Goal: Task Accomplishment & Management: Complete application form

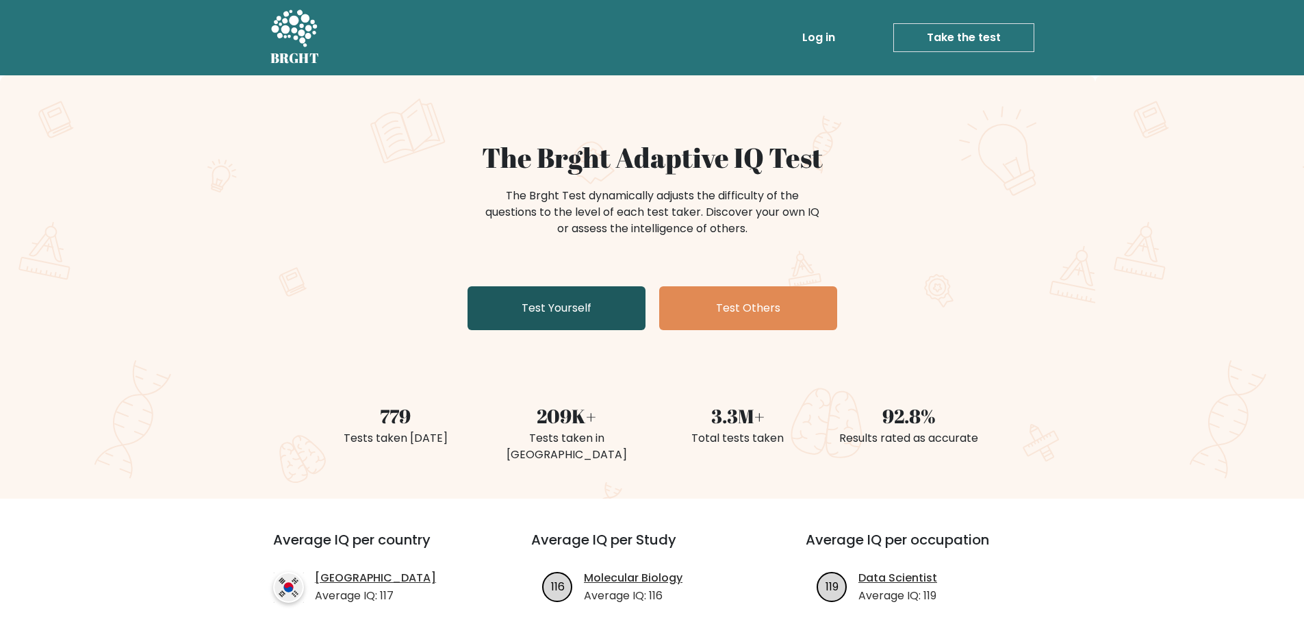
click at [475, 307] on link "Test Yourself" at bounding box center [557, 308] width 178 height 44
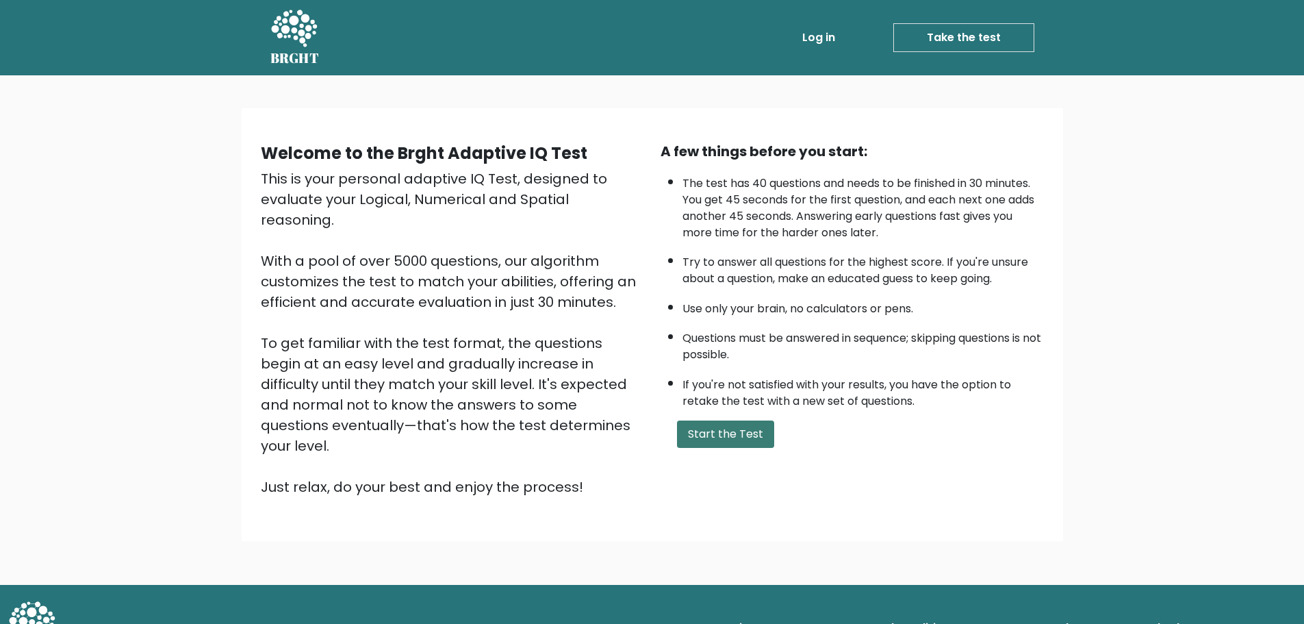
click at [714, 439] on button "Start the Test" at bounding box center [725, 433] width 97 height 27
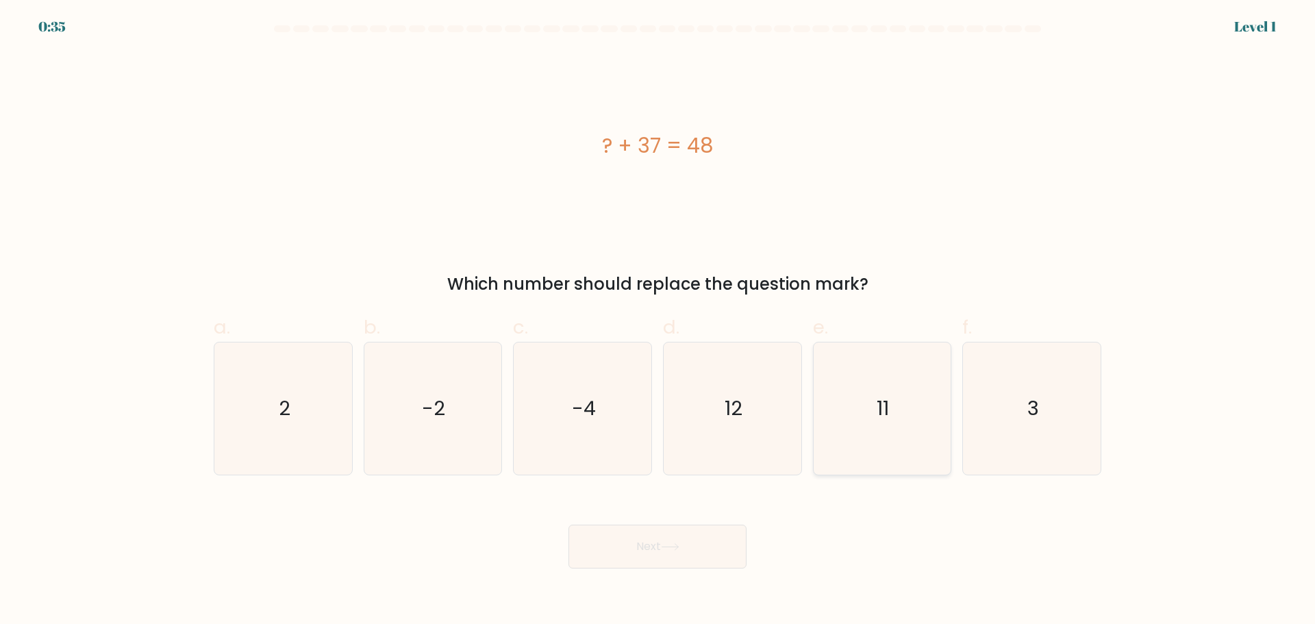
click at [887, 400] on text "11" at bounding box center [883, 407] width 12 height 27
click at [658, 321] on input "e. 11" at bounding box center [657, 316] width 1 height 9
radio input "true"
click at [687, 557] on button "Next" at bounding box center [657, 546] width 178 height 44
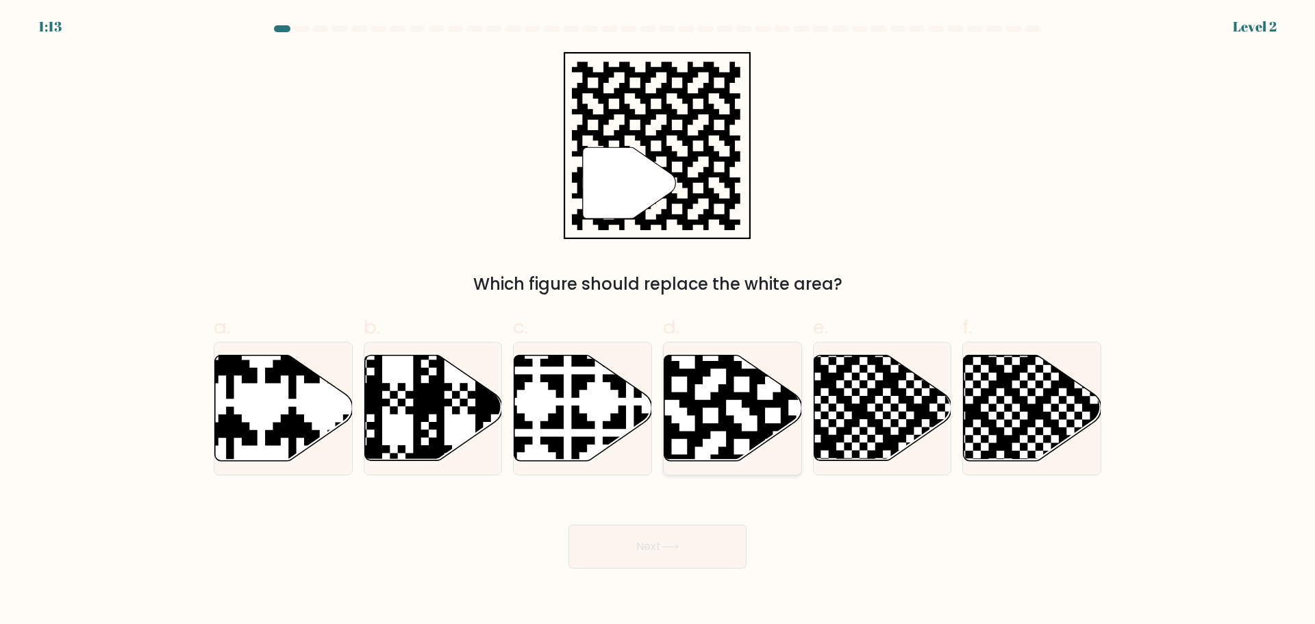
click at [717, 422] on icon at bounding box center [733, 407] width 138 height 105
click at [658, 321] on input "d." at bounding box center [657, 316] width 1 height 9
radio input "true"
click at [678, 560] on button "Next" at bounding box center [657, 546] width 178 height 44
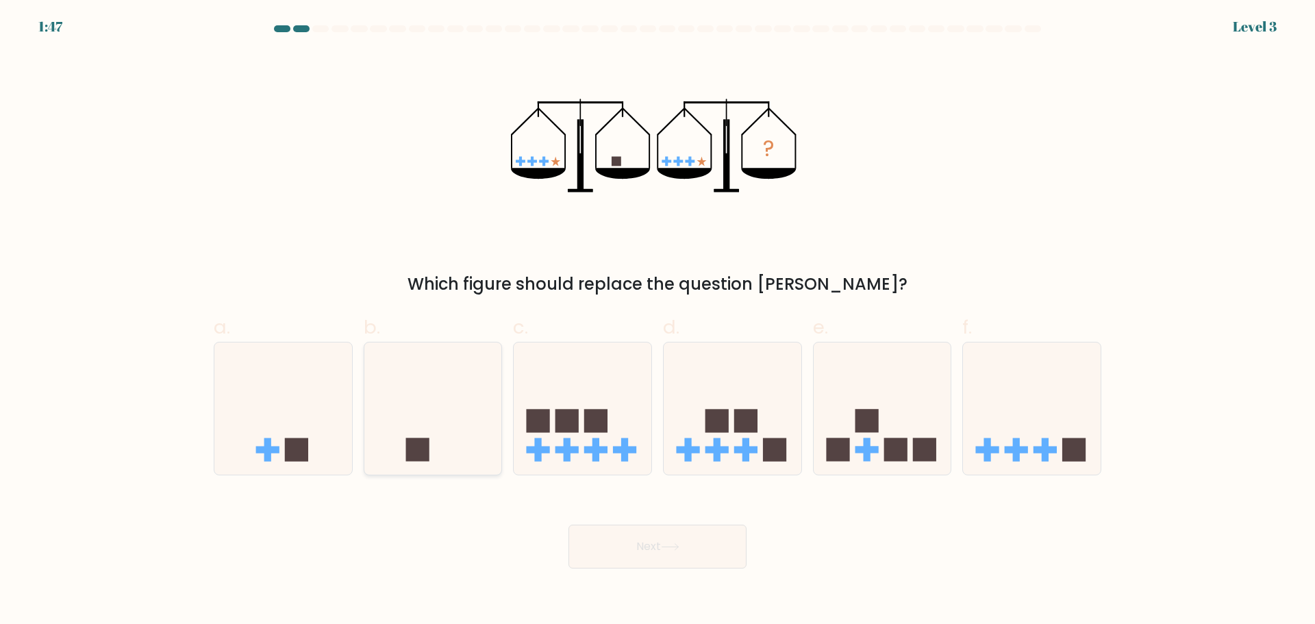
click at [437, 413] on icon at bounding box center [433, 408] width 138 height 114
click at [657, 321] on input "b." at bounding box center [657, 316] width 1 height 9
radio input "true"
click at [667, 569] on body "1:43 Level 3" at bounding box center [657, 312] width 1315 height 624
click at [657, 555] on button "Next" at bounding box center [657, 546] width 178 height 44
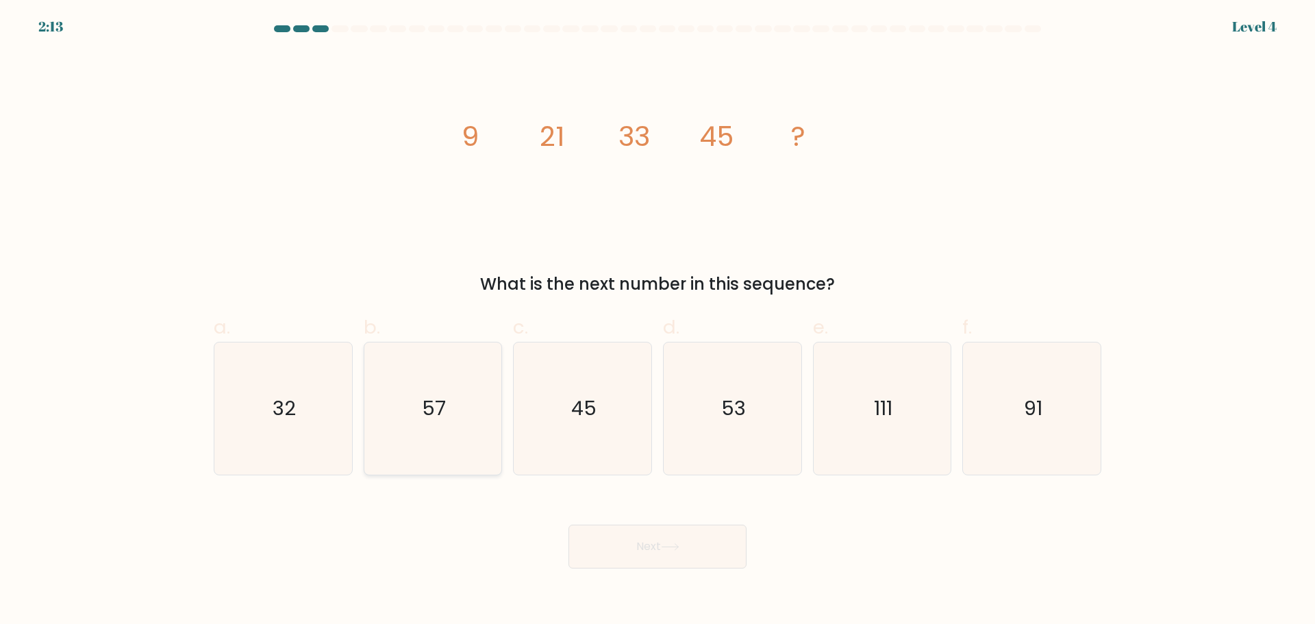
click at [431, 412] on text "57" at bounding box center [434, 407] width 24 height 27
click at [657, 321] on input "b. 57" at bounding box center [657, 316] width 1 height 9
radio input "true"
click at [675, 553] on button "Next" at bounding box center [657, 546] width 178 height 44
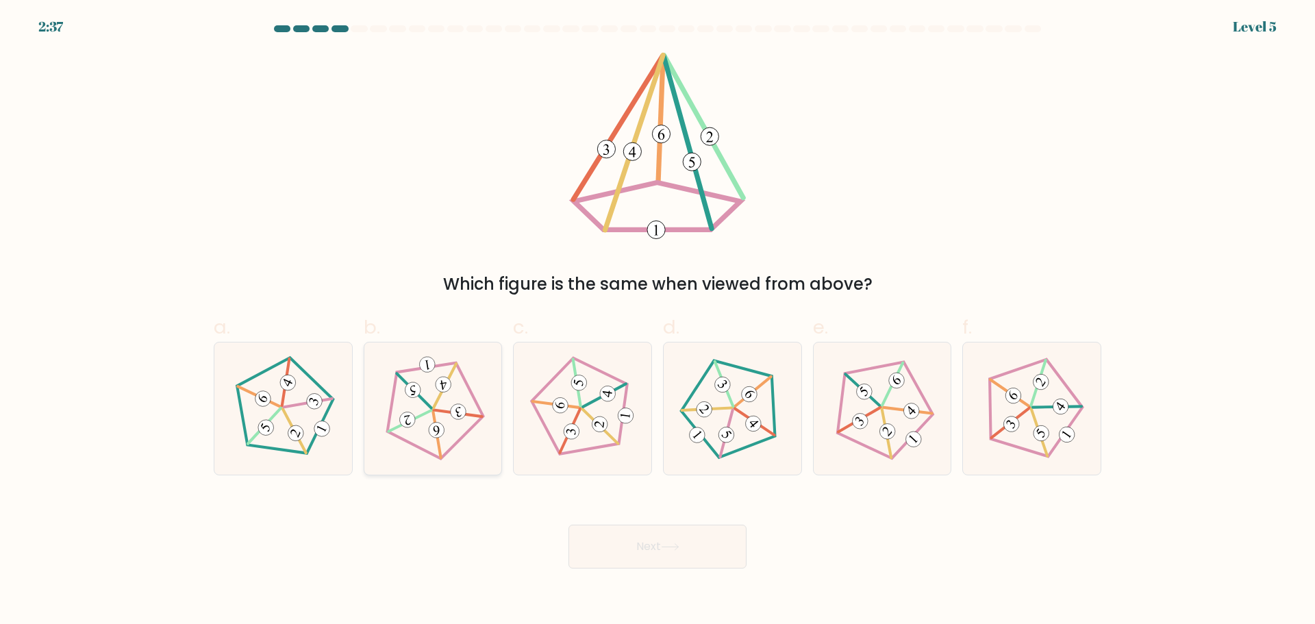
click at [455, 430] on icon at bounding box center [432, 407] width 105 height 105
click at [657, 321] on input "b." at bounding box center [657, 316] width 1 height 9
radio input "true"
click at [633, 553] on button "Next" at bounding box center [657, 546] width 178 height 44
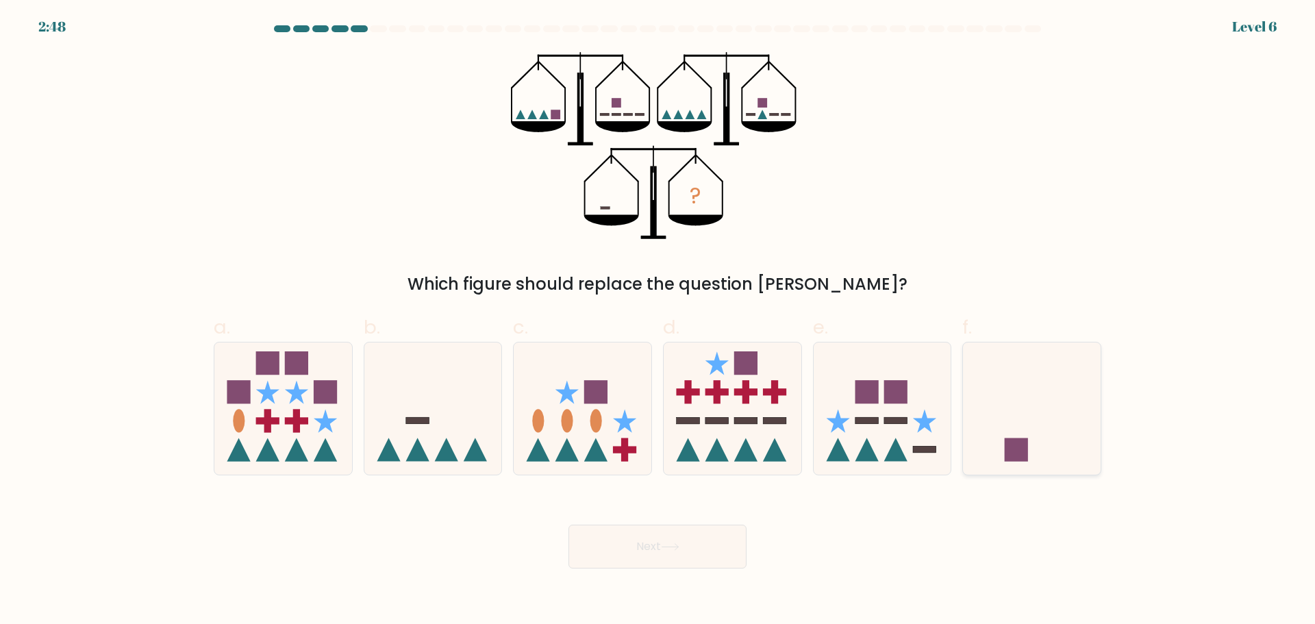
click at [1013, 437] on icon at bounding box center [1032, 408] width 138 height 114
click at [658, 321] on input "f." at bounding box center [657, 316] width 1 height 9
radio input "true"
click at [642, 564] on button "Next" at bounding box center [657, 546] width 178 height 44
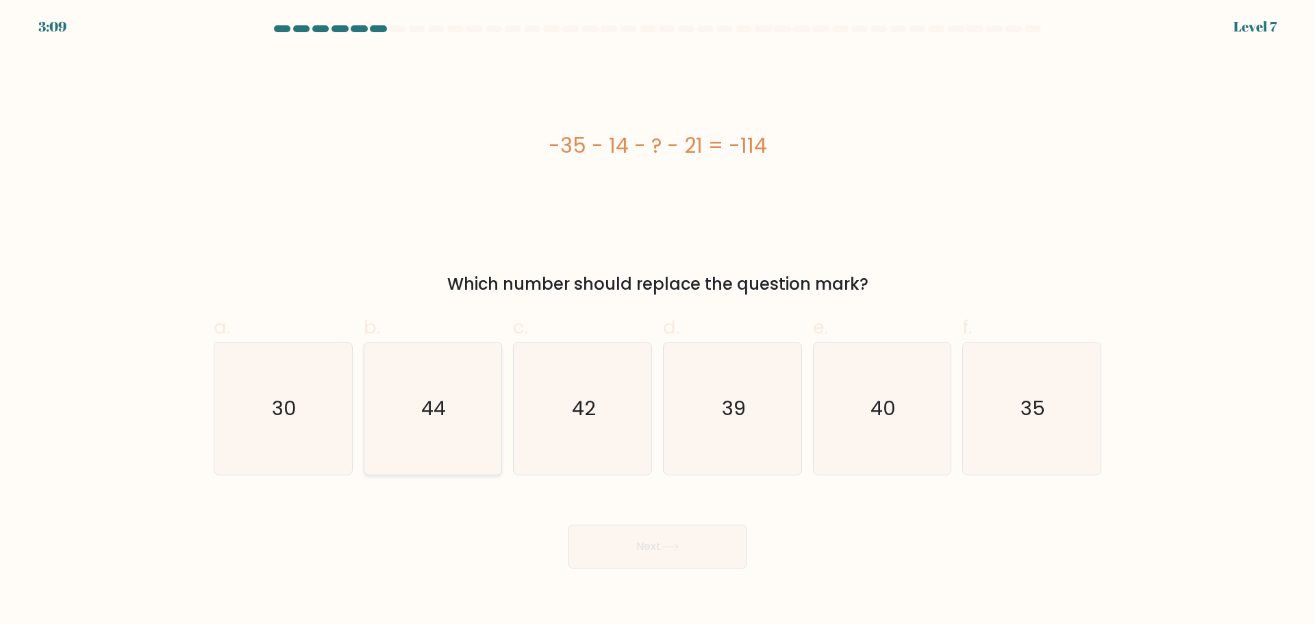
click at [446, 443] on icon "44" at bounding box center [432, 408] width 132 height 132
click at [657, 321] on input "b. 44" at bounding box center [657, 316] width 1 height 9
radio input "true"
click at [698, 570] on body "3:09 Level 7 a." at bounding box center [657, 312] width 1315 height 624
click at [670, 546] on icon at bounding box center [669, 547] width 16 height 6
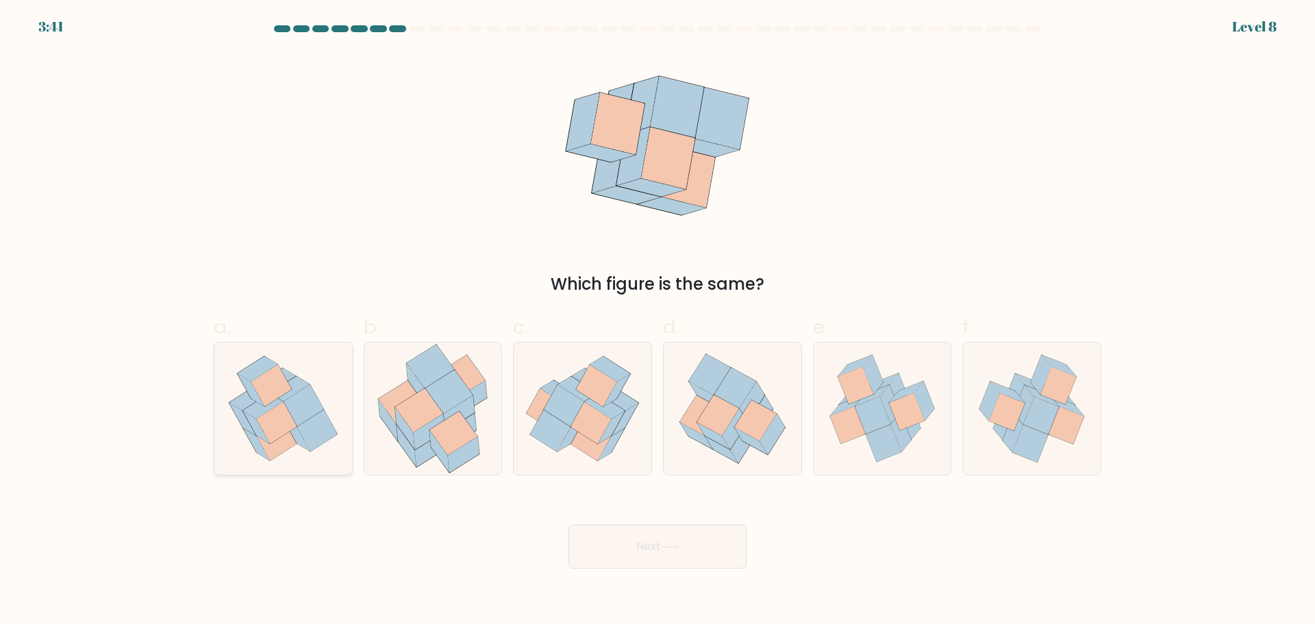
click at [335, 433] on icon at bounding box center [316, 430] width 40 height 42
click at [657, 321] on input "a." at bounding box center [657, 316] width 1 height 9
radio input "true"
click at [686, 546] on button "Next" at bounding box center [657, 546] width 178 height 44
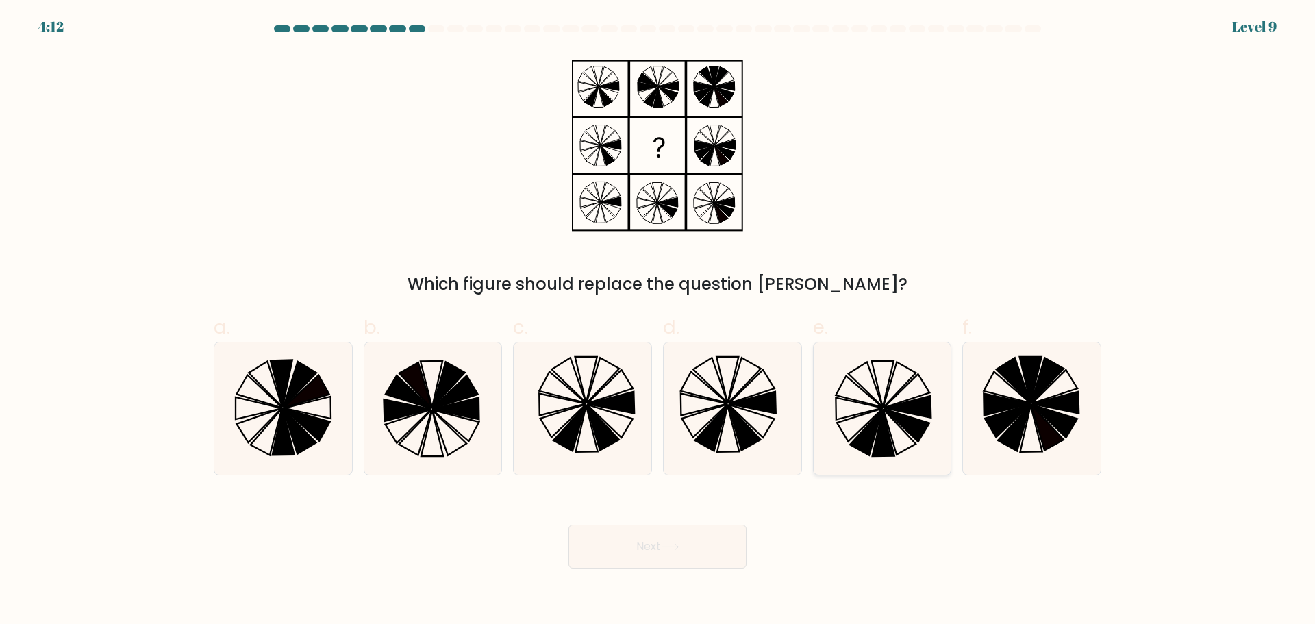
click at [857, 433] on icon at bounding box center [860, 424] width 46 height 33
click at [658, 321] on input "e." at bounding box center [657, 316] width 1 height 9
radio input "true"
click at [624, 551] on button "Next" at bounding box center [657, 546] width 178 height 44
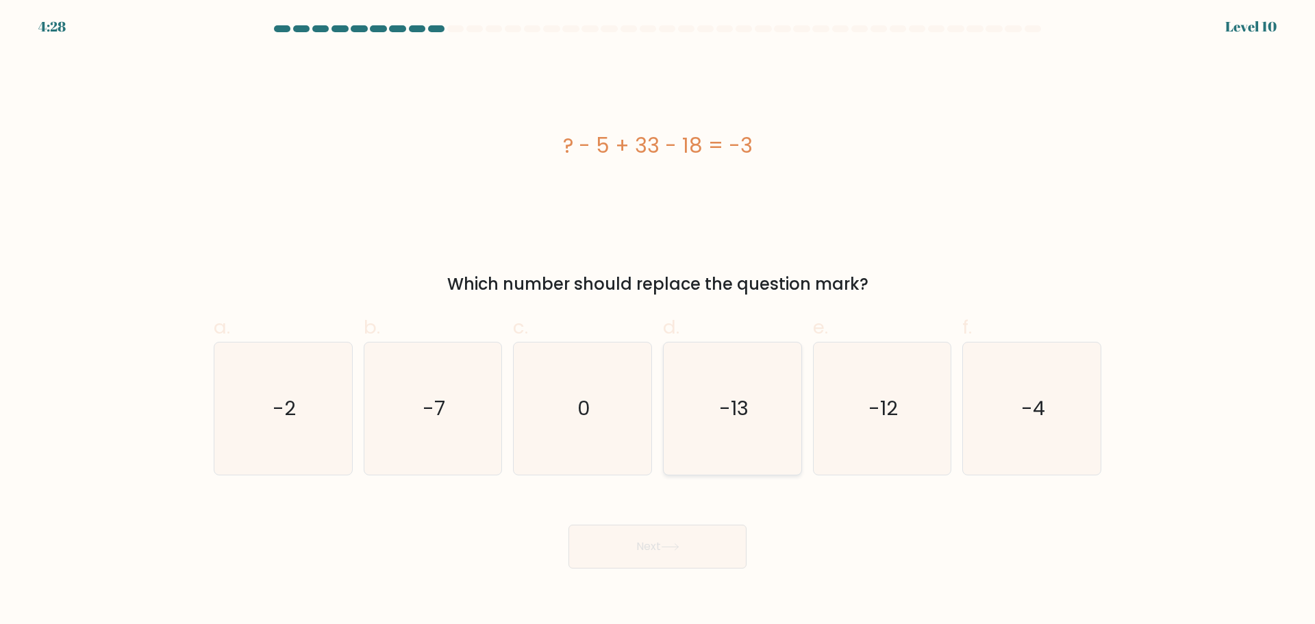
click at [735, 380] on icon "-13" at bounding box center [732, 408] width 132 height 132
click at [658, 321] on input "d. -13" at bounding box center [657, 316] width 1 height 9
radio input "true"
click at [637, 566] on button "Next" at bounding box center [657, 546] width 178 height 44
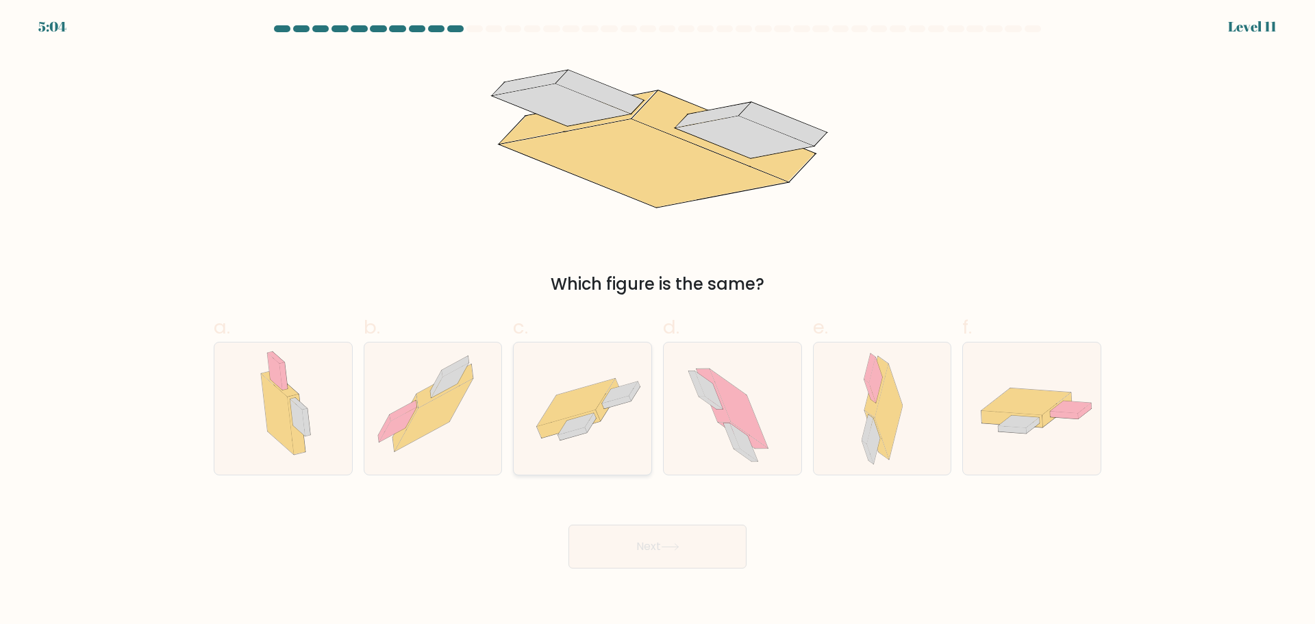
click at [595, 428] on icon at bounding box center [582, 408] width 138 height 95
click at [657, 321] on input "c." at bounding box center [657, 316] width 1 height 9
radio input "true"
click at [687, 571] on body "5:03 Level 11" at bounding box center [657, 312] width 1315 height 624
click at [679, 550] on icon at bounding box center [670, 547] width 18 height 8
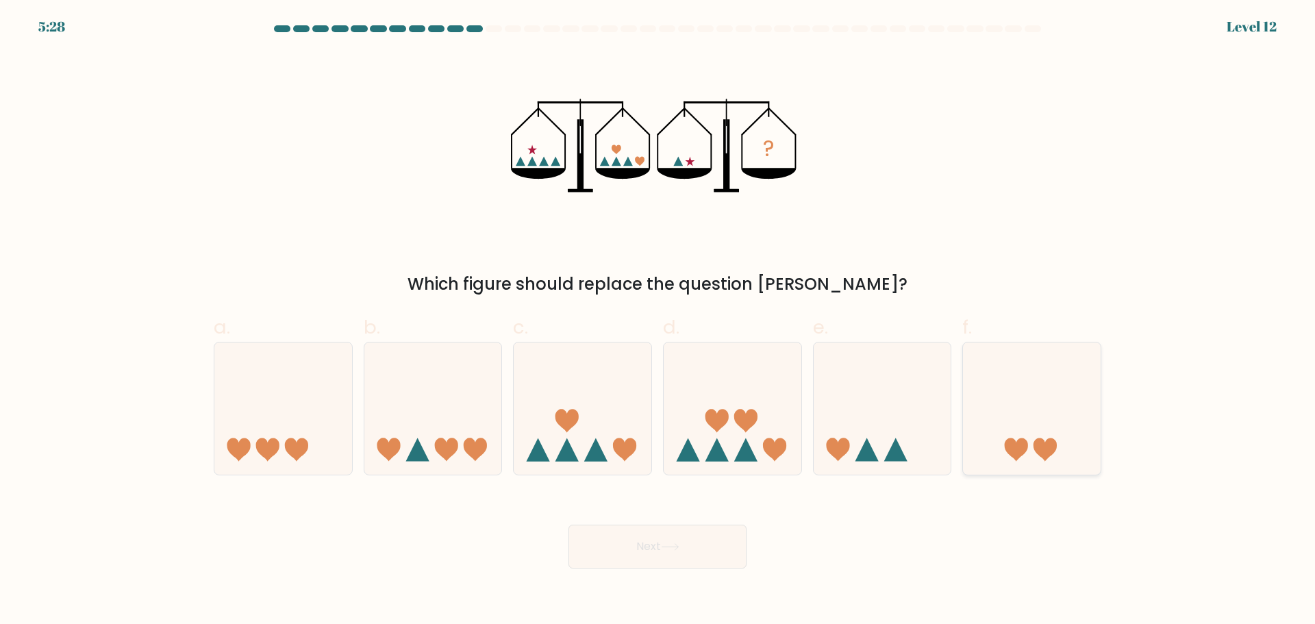
click at [1084, 447] on icon at bounding box center [1032, 408] width 138 height 114
click at [658, 321] on input "f." at bounding box center [657, 316] width 1 height 9
radio input "true"
click at [673, 559] on button "Next" at bounding box center [657, 546] width 178 height 44
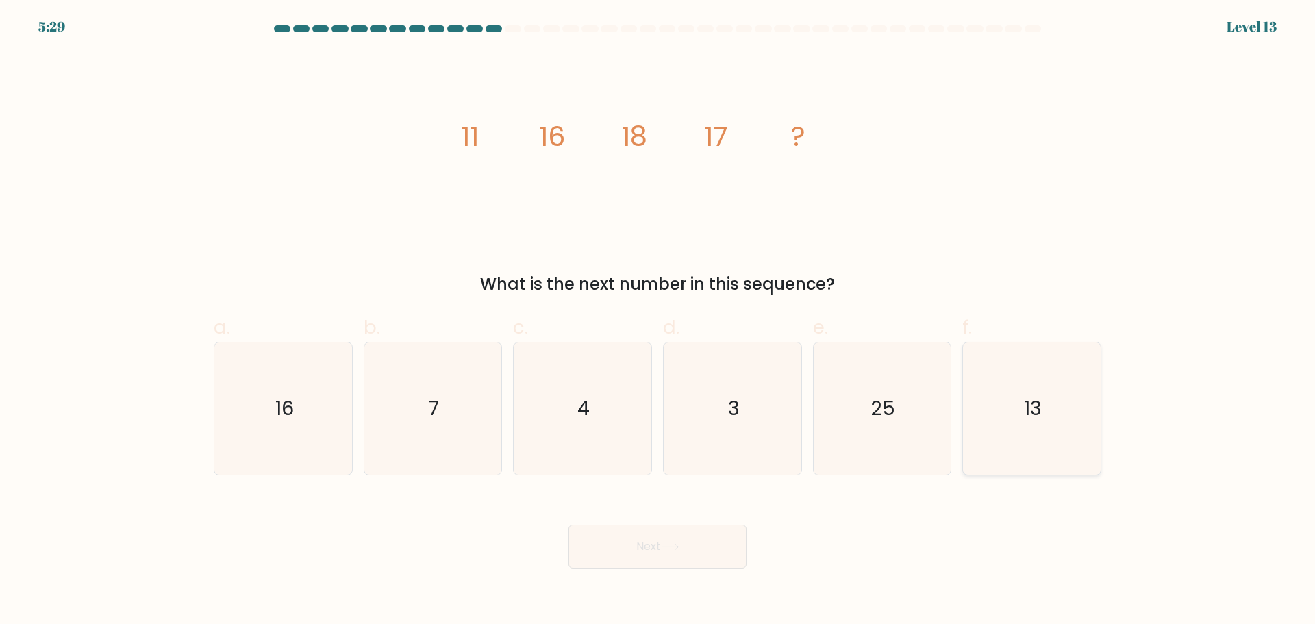
click at [1023, 422] on icon "13" at bounding box center [1031, 408] width 132 height 132
click at [658, 321] on input "f. 13" at bounding box center [657, 316] width 1 height 9
radio input "true"
click at [621, 556] on button "Next" at bounding box center [657, 546] width 178 height 44
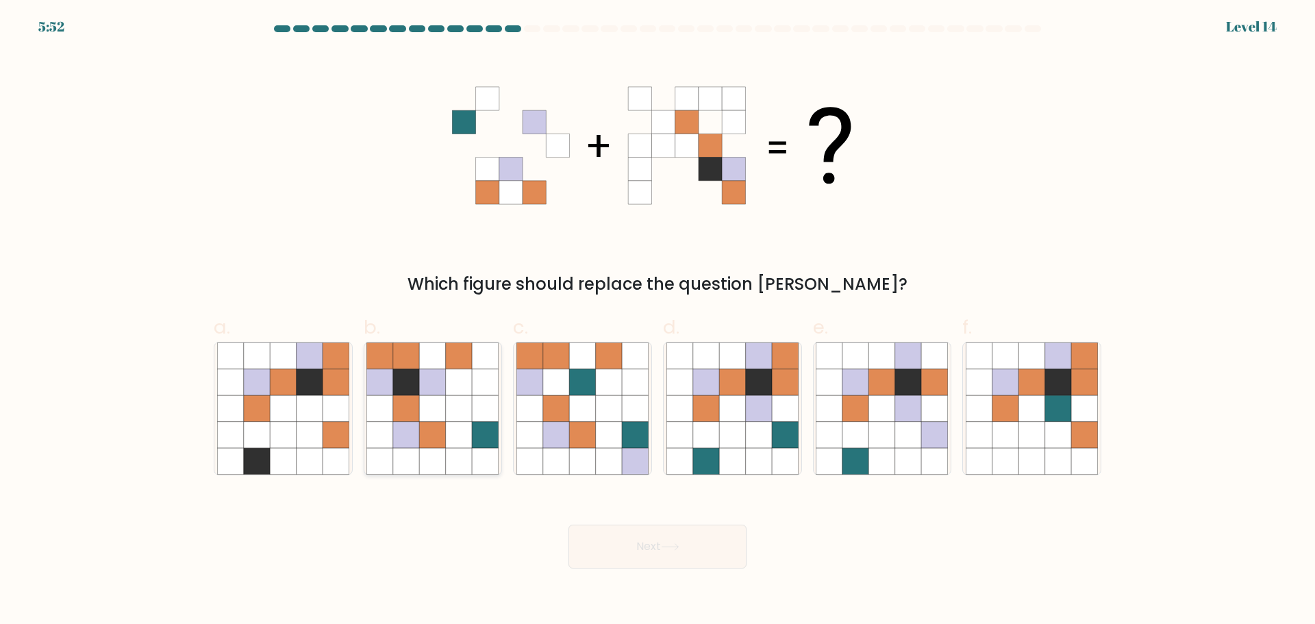
click at [403, 409] on icon at bounding box center [406, 408] width 26 height 26
click at [657, 321] on input "b." at bounding box center [657, 316] width 1 height 9
radio input "true"
click at [682, 434] on icon at bounding box center [679, 434] width 26 height 26
click at [658, 321] on input "d." at bounding box center [657, 316] width 1 height 9
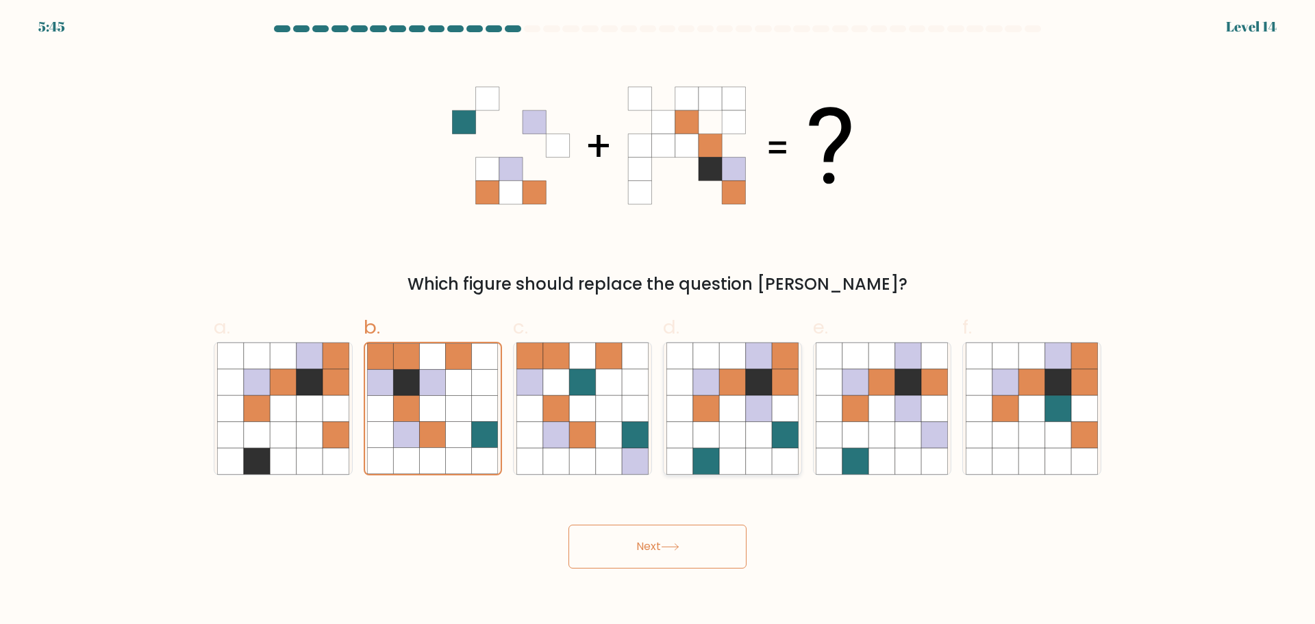
radio input "true"
click at [432, 454] on icon at bounding box center [433, 461] width 26 height 26
click at [657, 321] on input "b." at bounding box center [657, 316] width 1 height 9
radio input "true"
click at [642, 553] on button "Next" at bounding box center [657, 546] width 178 height 44
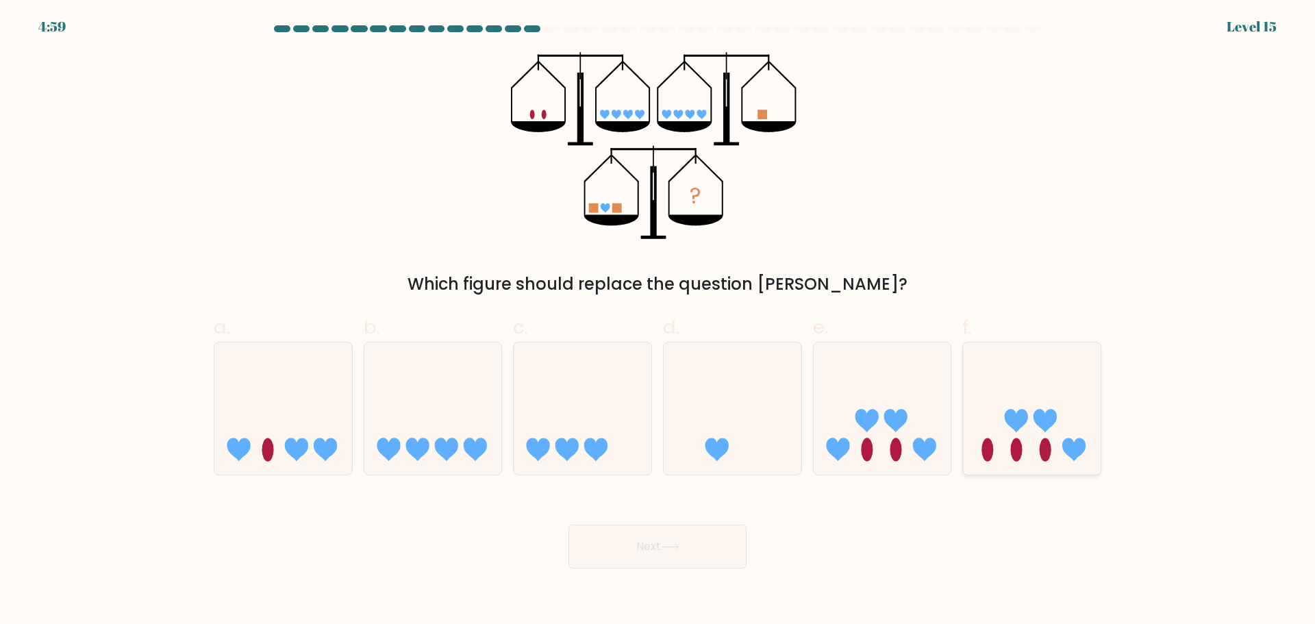
click at [1017, 420] on icon at bounding box center [1015, 420] width 23 height 23
click at [658, 321] on input "f." at bounding box center [657, 316] width 1 height 9
radio input "true"
click at [678, 544] on icon at bounding box center [670, 547] width 18 height 8
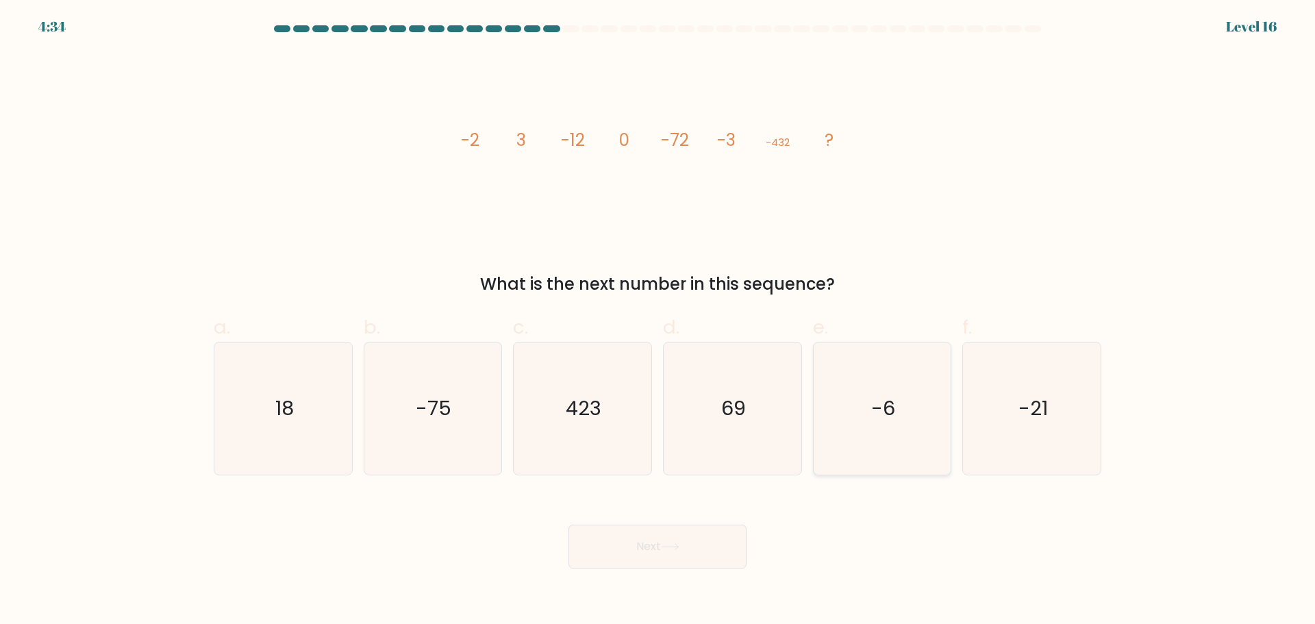
click at [891, 416] on text "-6" at bounding box center [883, 407] width 24 height 27
click at [658, 321] on input "e. -6" at bounding box center [657, 316] width 1 height 9
radio input "true"
click at [637, 559] on button "Next" at bounding box center [657, 546] width 178 height 44
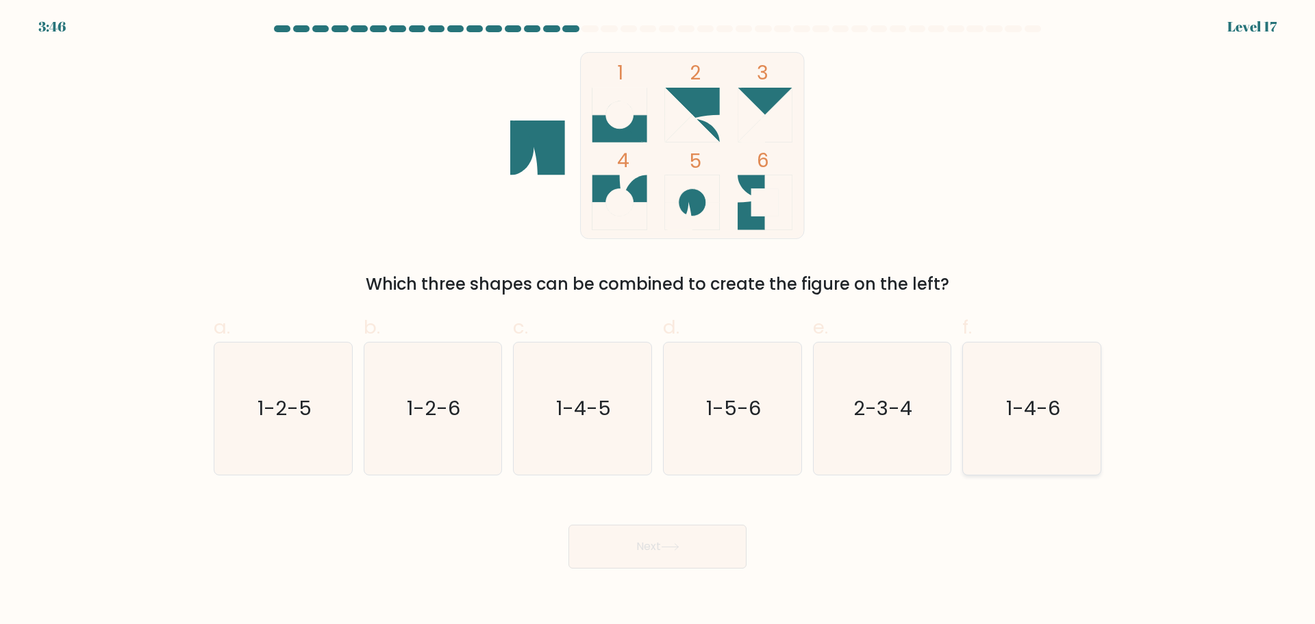
click at [999, 427] on icon "1-4-6" at bounding box center [1031, 408] width 132 height 132
click at [658, 321] on input "f. 1-4-6" at bounding box center [657, 316] width 1 height 9
radio input "true"
click at [674, 548] on icon at bounding box center [670, 547] width 18 height 8
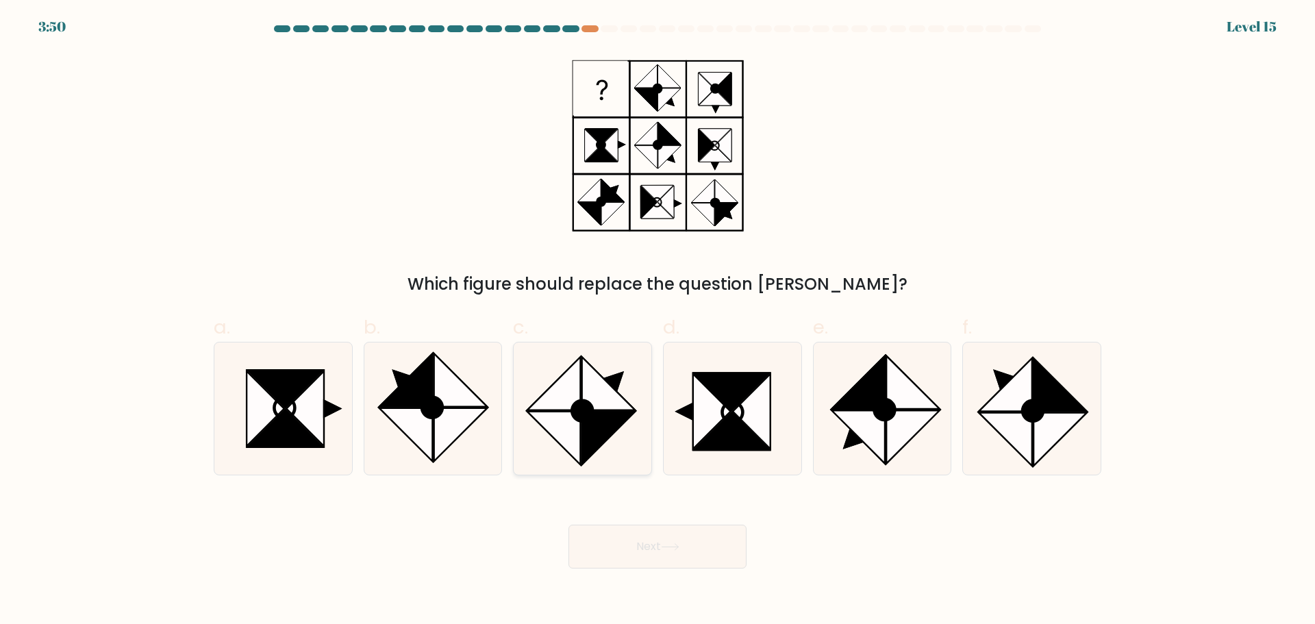
click at [618, 407] on icon at bounding box center [608, 383] width 53 height 53
click at [657, 321] on input "c." at bounding box center [657, 316] width 1 height 9
radio input "true"
click at [659, 553] on button "Next" at bounding box center [657, 546] width 178 height 44
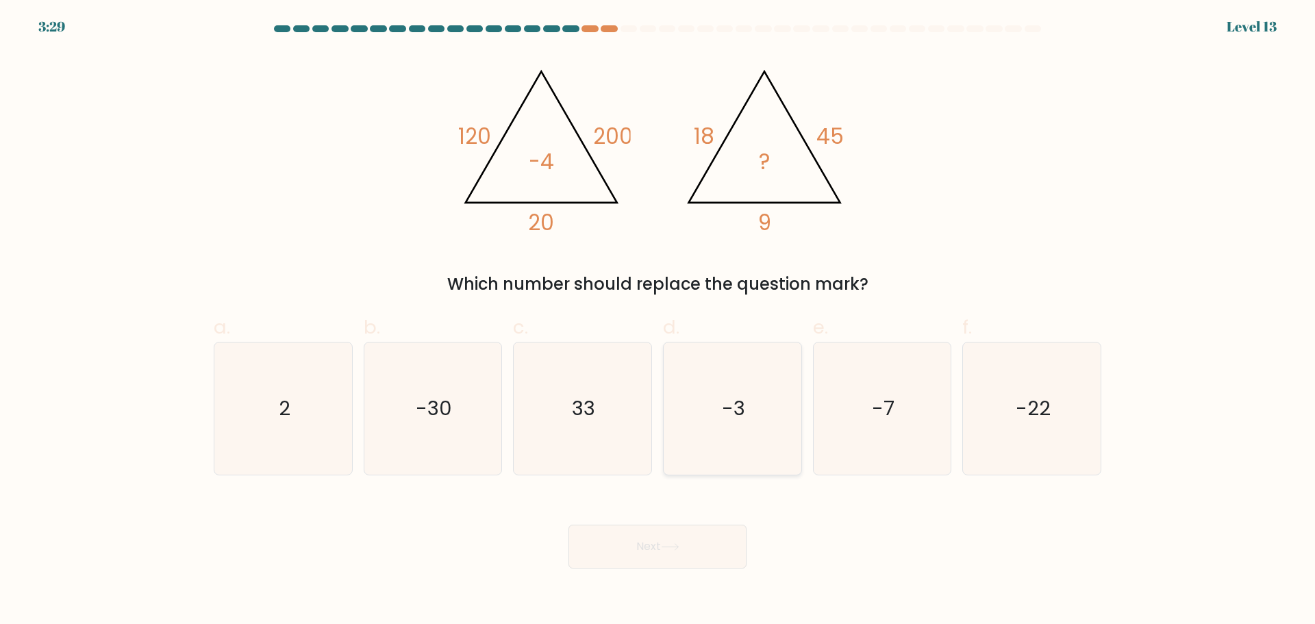
click at [767, 407] on icon "-3" at bounding box center [732, 408] width 132 height 132
click at [658, 321] on input "d. -3" at bounding box center [657, 316] width 1 height 9
radio input "true"
click at [1043, 437] on icon "-22" at bounding box center [1031, 408] width 132 height 132
click at [658, 321] on input "f. -22" at bounding box center [657, 316] width 1 height 9
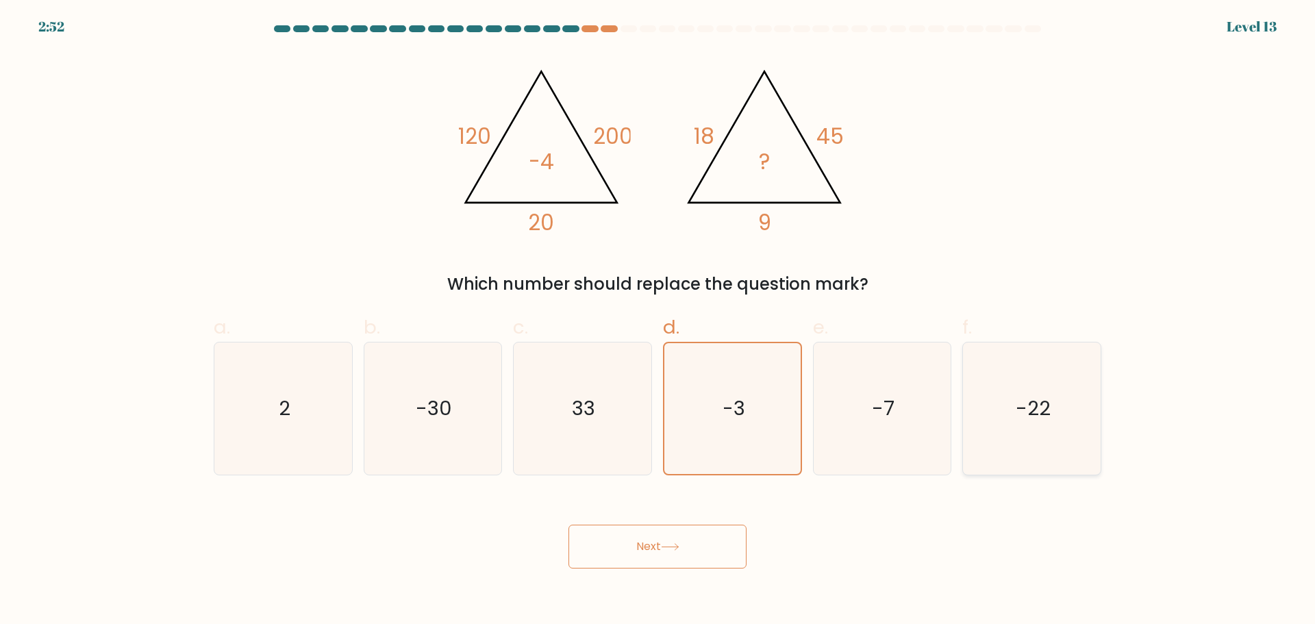
radio input "true"
click at [654, 535] on button "Next" at bounding box center [657, 546] width 178 height 44
click at [638, 547] on button "Next" at bounding box center [657, 546] width 178 height 44
click at [688, 560] on button "Next" at bounding box center [657, 546] width 178 height 44
click at [1097, 493] on div "Next" at bounding box center [657, 530] width 904 height 77
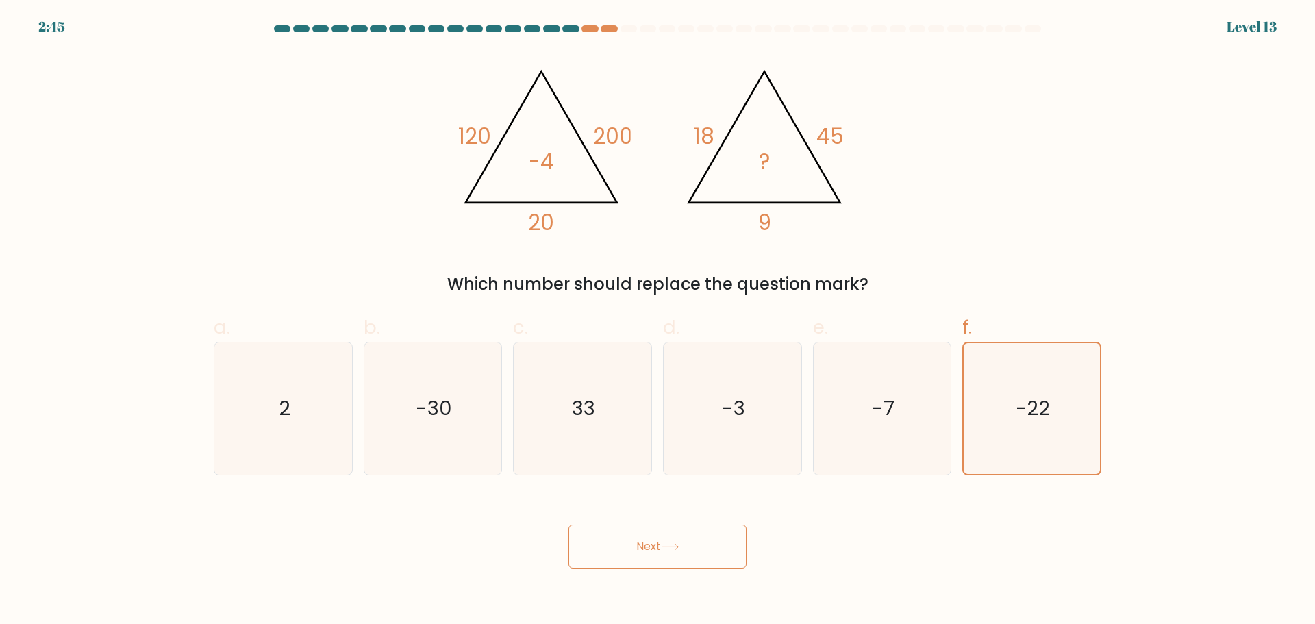
drag, startPoint x: 585, startPoint y: 541, endPoint x: 613, endPoint y: 546, distance: 27.9
click at [604, 546] on button "Next" at bounding box center [657, 546] width 178 height 44
click at [648, 546] on button "Next" at bounding box center [657, 546] width 178 height 44
click at [780, 409] on icon "-3" at bounding box center [732, 408] width 132 height 132
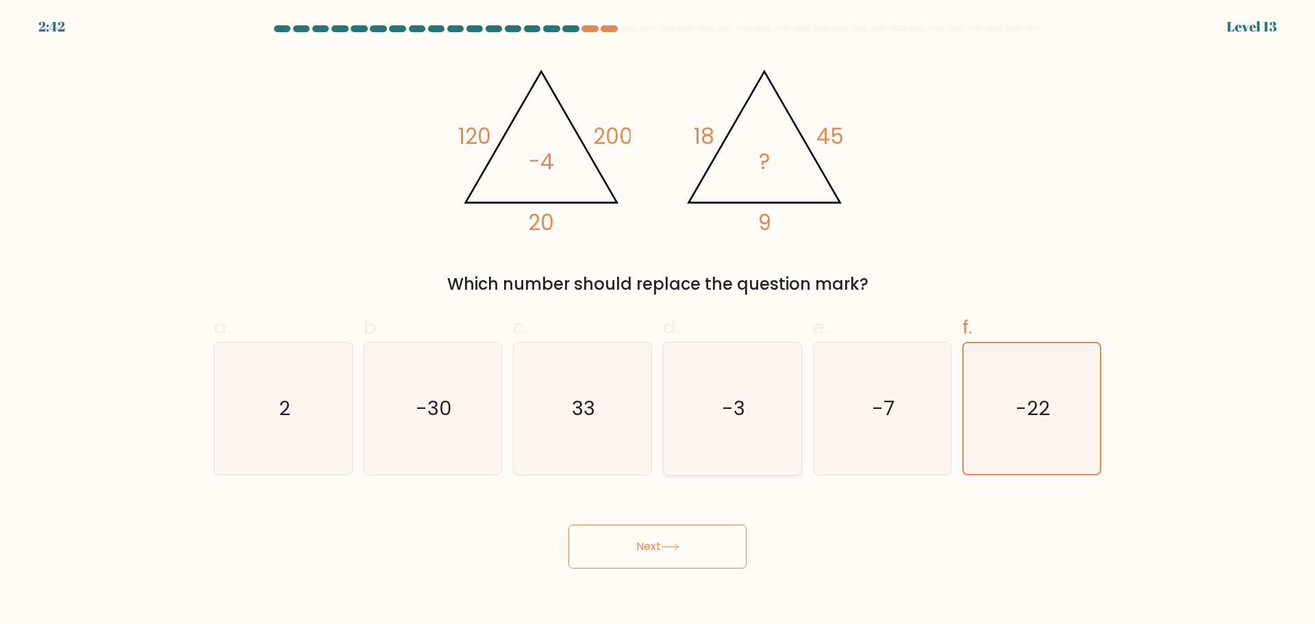
click at [658, 321] on input "d. -3" at bounding box center [657, 316] width 1 height 9
radio input "true"
click at [1001, 421] on icon "-22" at bounding box center [1031, 408] width 132 height 132
click at [658, 321] on input "f. -22" at bounding box center [657, 316] width 1 height 9
radio input "true"
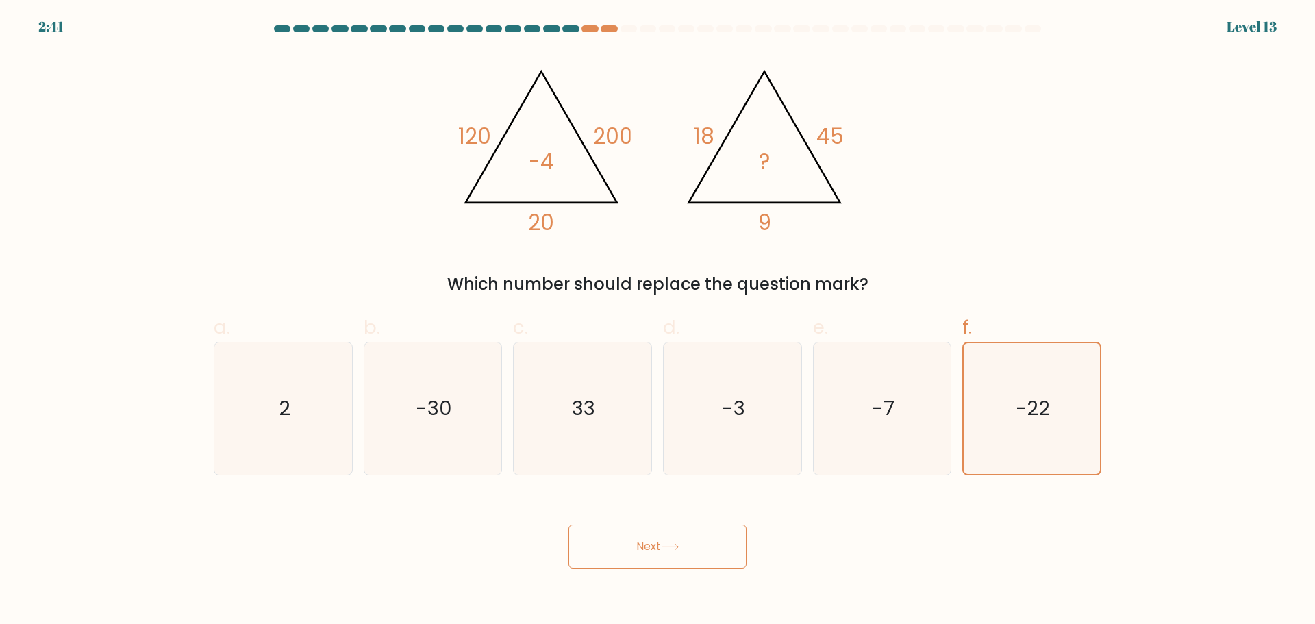
click at [658, 552] on button "Next" at bounding box center [657, 546] width 178 height 44
click at [684, 524] on button "Next" at bounding box center [657, 546] width 178 height 44
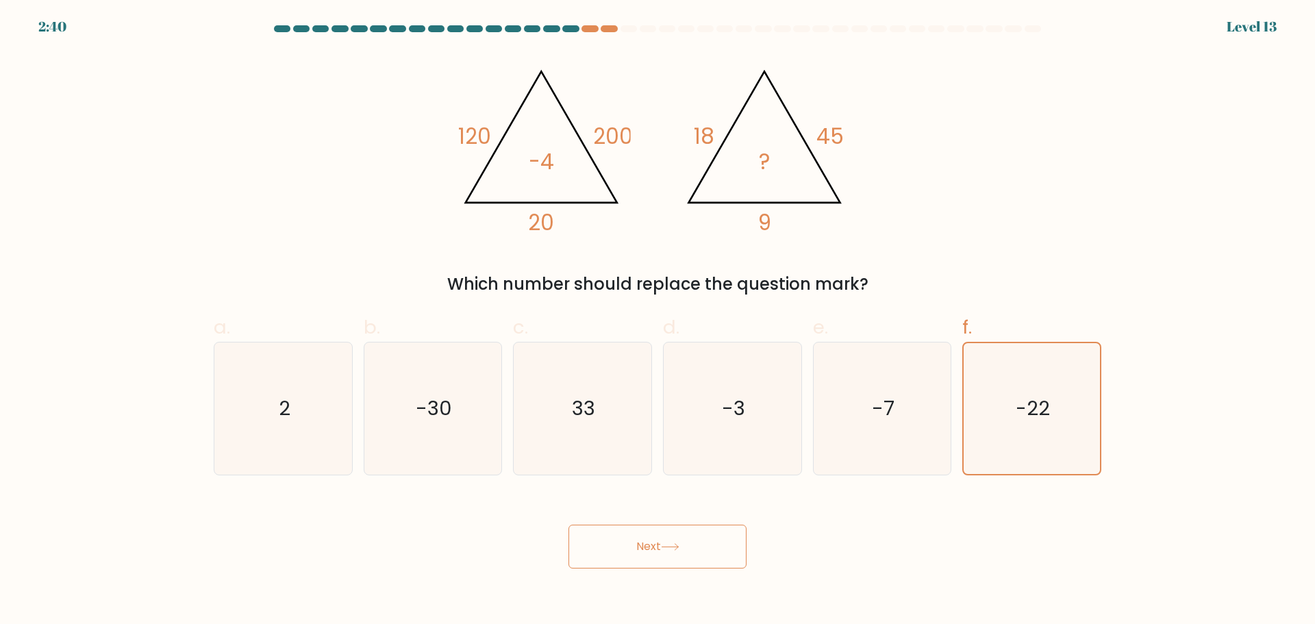
click at [684, 524] on button "Next" at bounding box center [657, 546] width 178 height 44
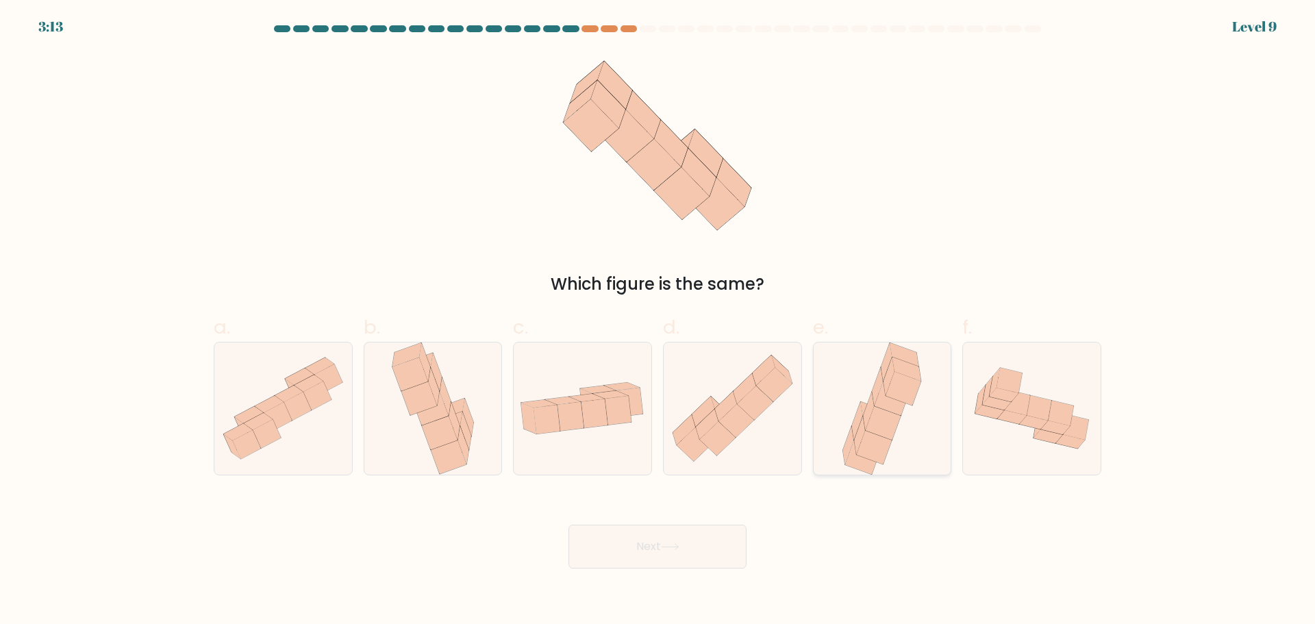
click at [851, 372] on icon at bounding box center [881, 408] width 87 height 132
click at [658, 321] on input "e." at bounding box center [657, 316] width 1 height 9
radio input "true"
click at [646, 554] on button "Next" at bounding box center [657, 546] width 178 height 44
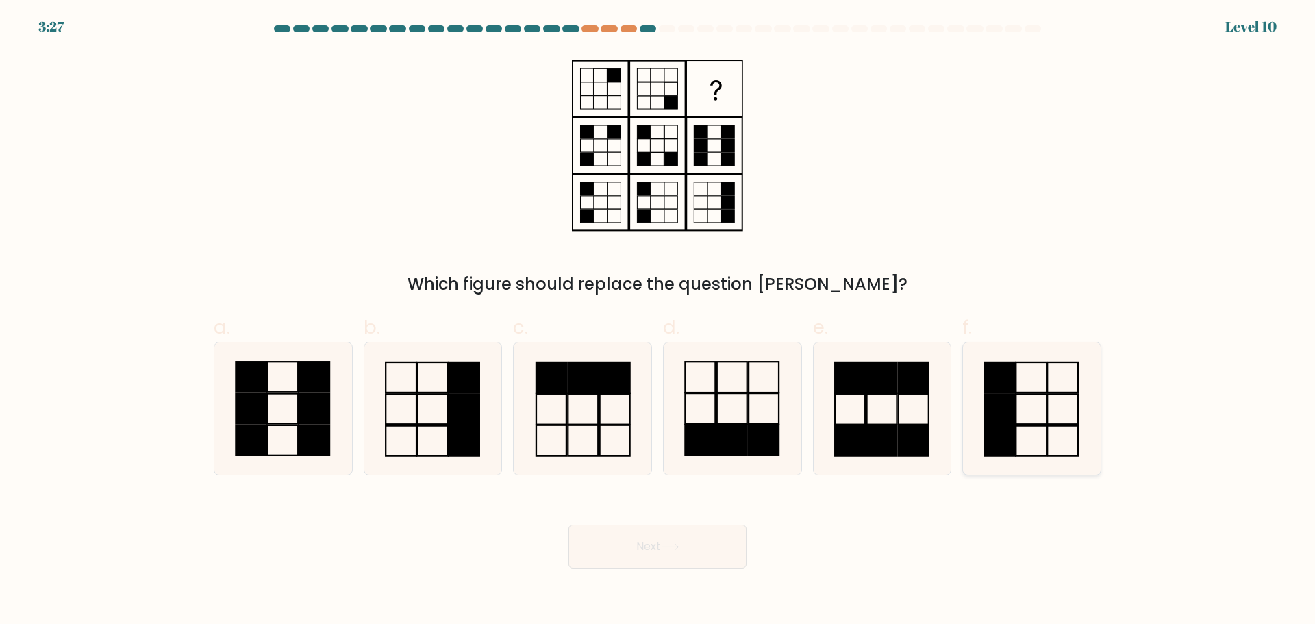
click at [1008, 412] on rect at bounding box center [1000, 409] width 31 height 30
click at [658, 321] on input "f." at bounding box center [657, 316] width 1 height 9
radio input "true"
click at [646, 546] on button "Next" at bounding box center [657, 546] width 178 height 44
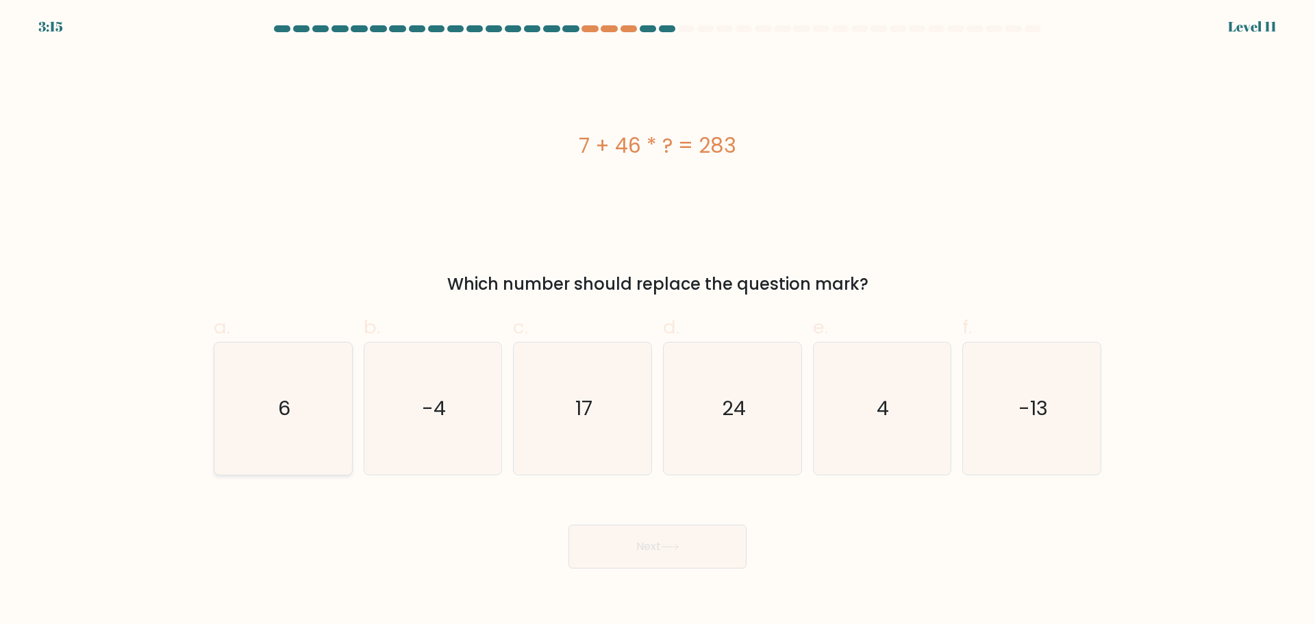
click at [242, 412] on icon "6" at bounding box center [283, 408] width 132 height 132
click at [657, 321] on input "a. 6" at bounding box center [657, 316] width 1 height 9
radio input "true"
click at [702, 559] on button "Next" at bounding box center [657, 546] width 178 height 44
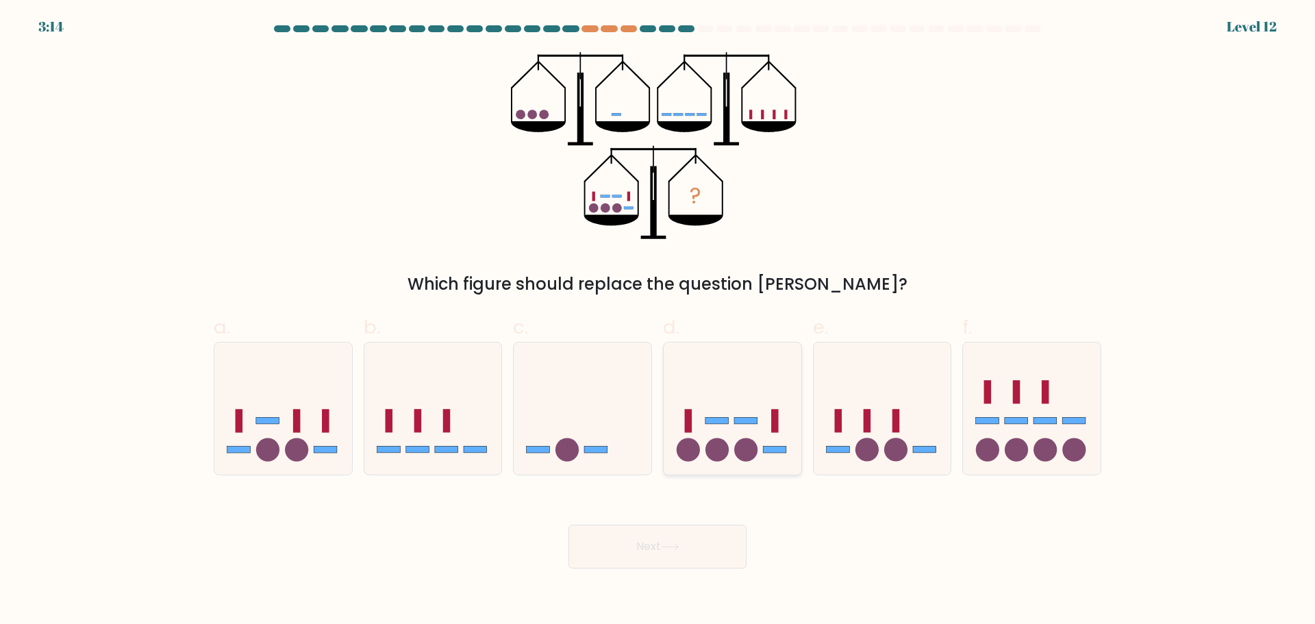
click at [742, 446] on circle at bounding box center [745, 449] width 23 height 23
click at [658, 321] on input "d." at bounding box center [657, 316] width 1 height 9
radio input "true"
click at [659, 558] on button "Next" at bounding box center [657, 546] width 178 height 44
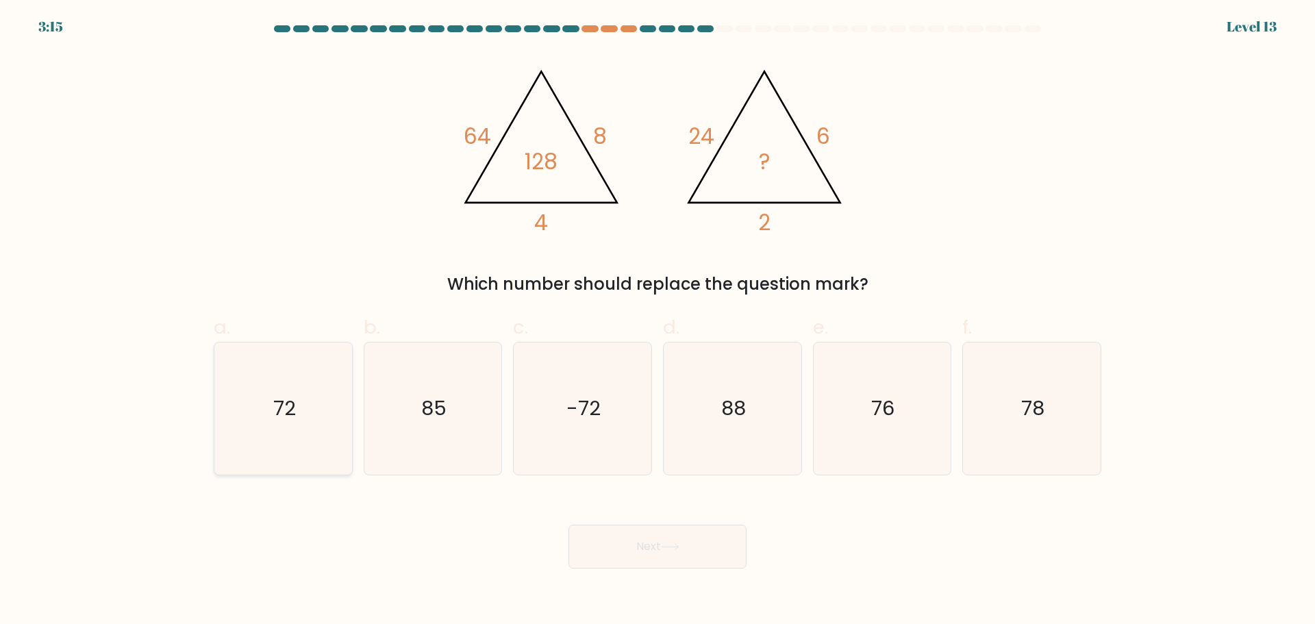
click at [344, 422] on icon "72" at bounding box center [283, 408] width 132 height 132
click at [657, 321] on input "a. 72" at bounding box center [657, 316] width 1 height 9
radio input "true"
click at [649, 558] on button "Next" at bounding box center [657, 546] width 178 height 44
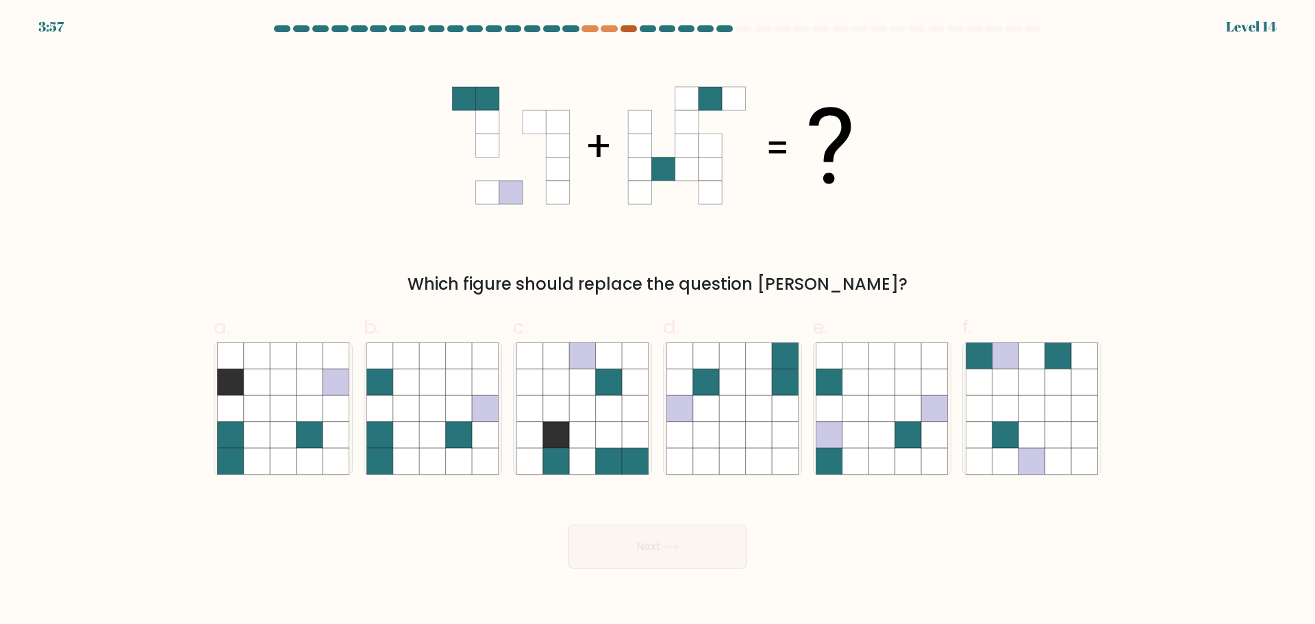
click at [626, 31] on div at bounding box center [628, 28] width 16 height 7
click at [594, 35] on div at bounding box center [657, 31] width 904 height 12
click at [593, 25] on div "3:54 Level 14" at bounding box center [657, 18] width 1315 height 37
click at [596, 28] on div at bounding box center [589, 28] width 16 height 7
click at [611, 26] on div at bounding box center [608, 28] width 16 height 7
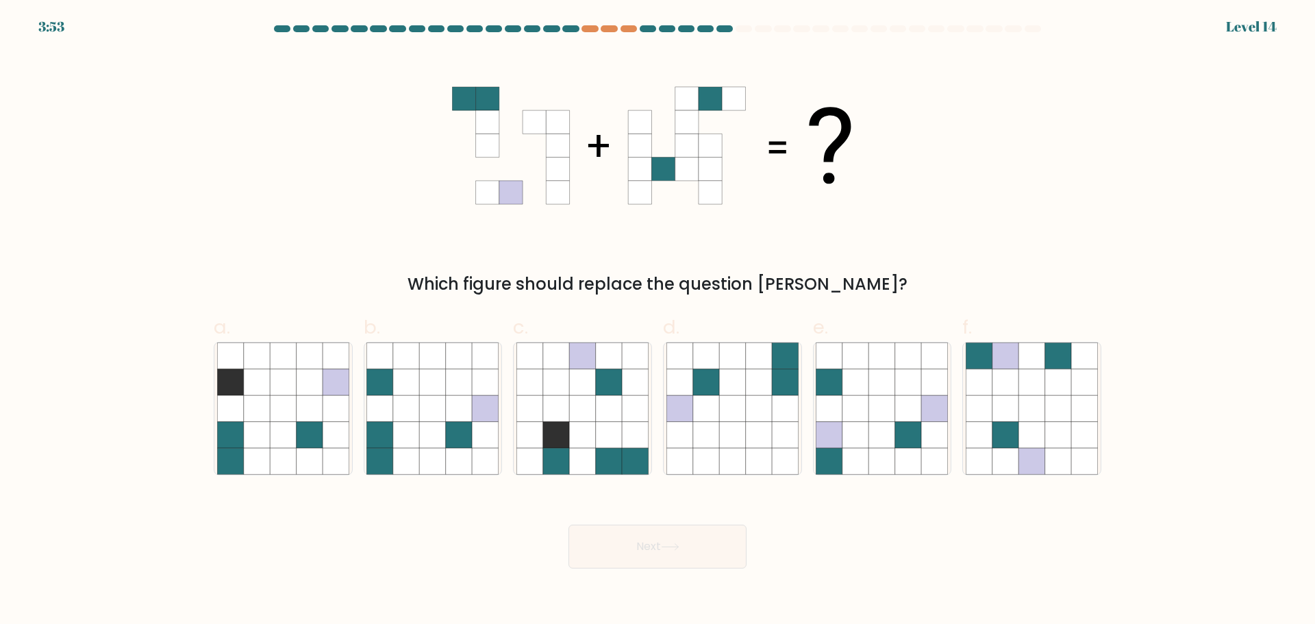
click at [640, 25] on div at bounding box center [647, 28] width 16 height 7
click at [626, 23] on div "3:52 Level 14" at bounding box center [657, 18] width 1315 height 37
click at [435, 420] on icon at bounding box center [433, 408] width 26 height 26
click at [657, 321] on input "b." at bounding box center [657, 316] width 1 height 9
radio input "true"
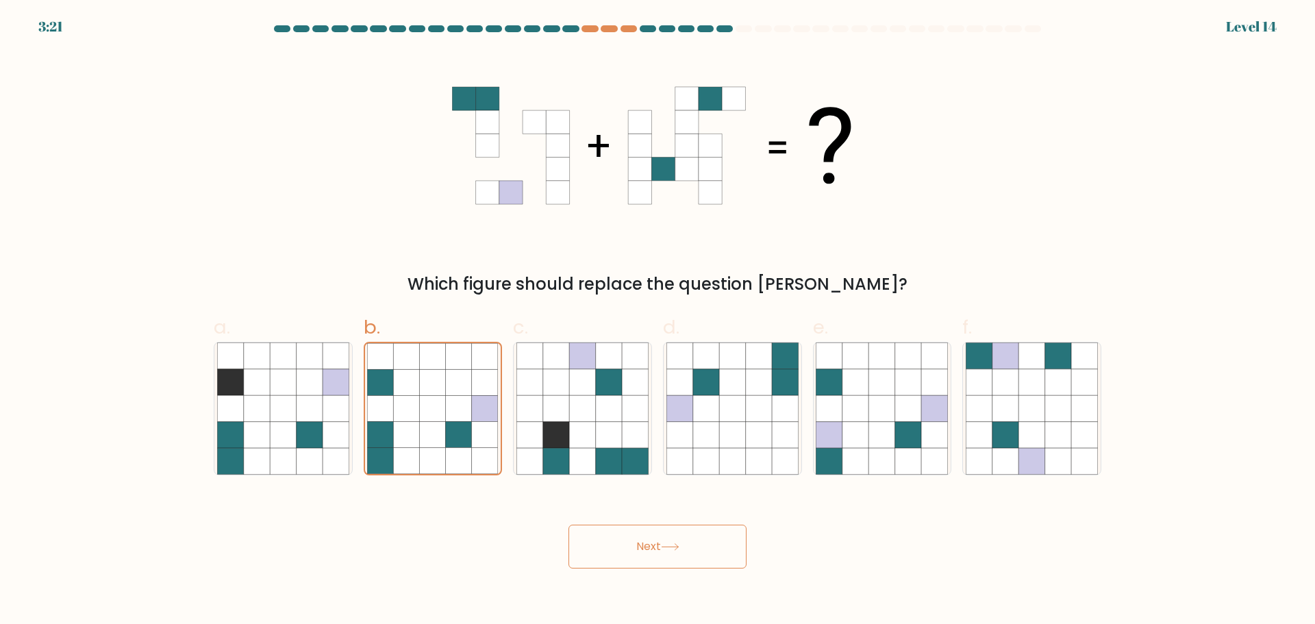
click at [650, 544] on button "Next" at bounding box center [657, 546] width 178 height 44
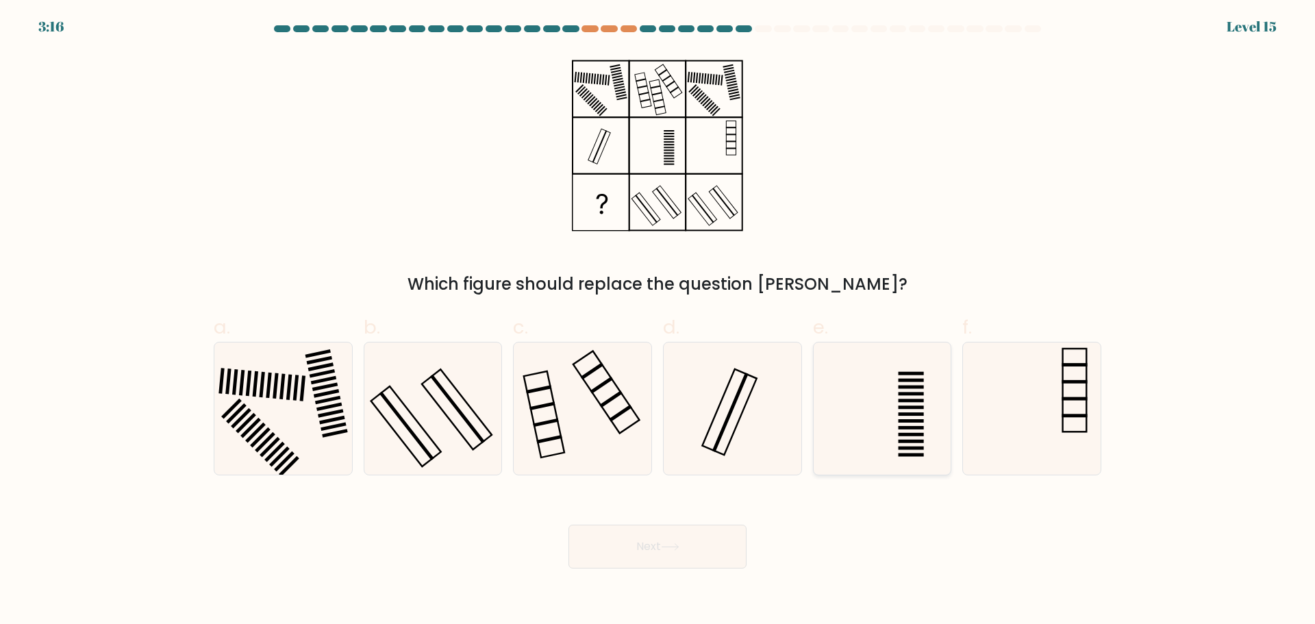
click at [895, 422] on icon at bounding box center [881, 408] width 132 height 132
click at [658, 321] on input "e." at bounding box center [657, 316] width 1 height 9
radio input "true"
click at [574, 444] on icon at bounding box center [582, 408] width 132 height 132
click at [657, 321] on input "c." at bounding box center [657, 316] width 1 height 9
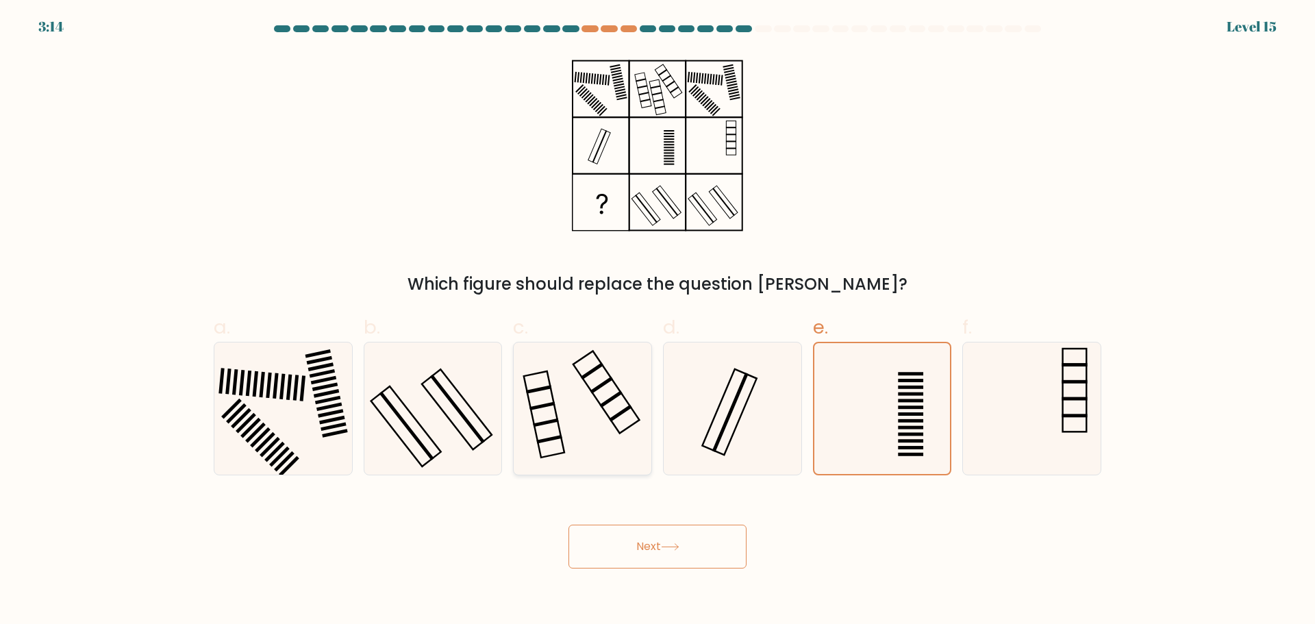
radio input "true"
click at [442, 435] on icon at bounding box center [432, 408] width 132 height 132
click at [657, 321] on input "b." at bounding box center [657, 316] width 1 height 9
radio input "true"
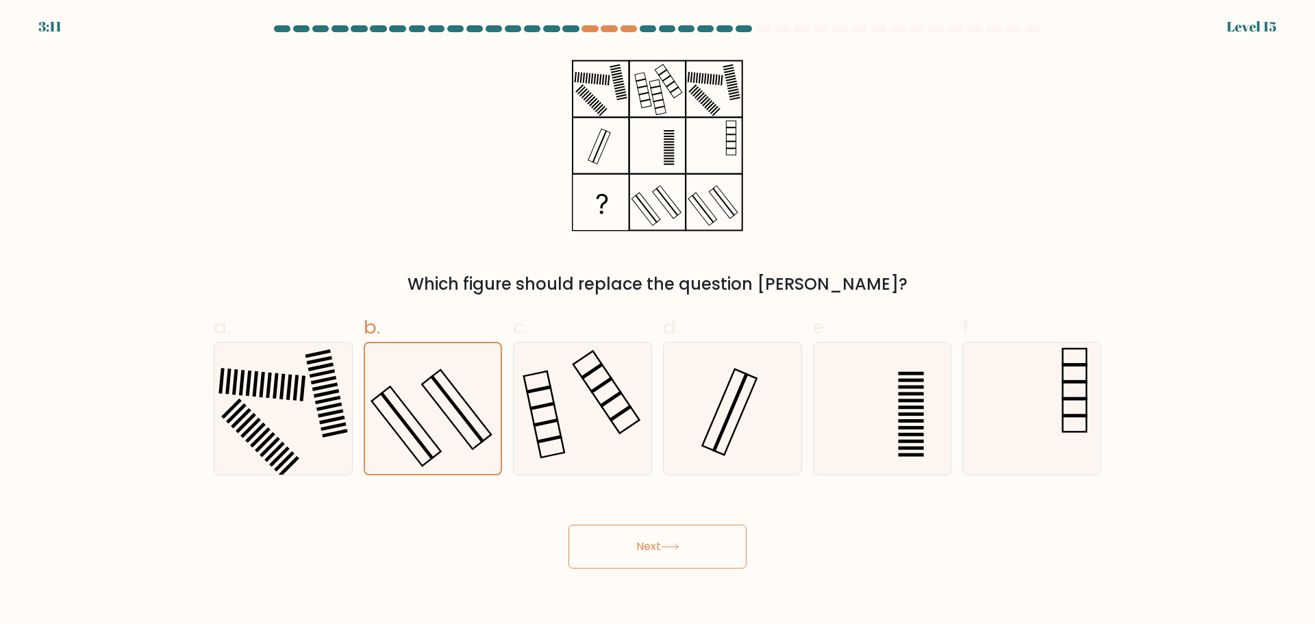
click at [690, 561] on button "Next" at bounding box center [657, 546] width 178 height 44
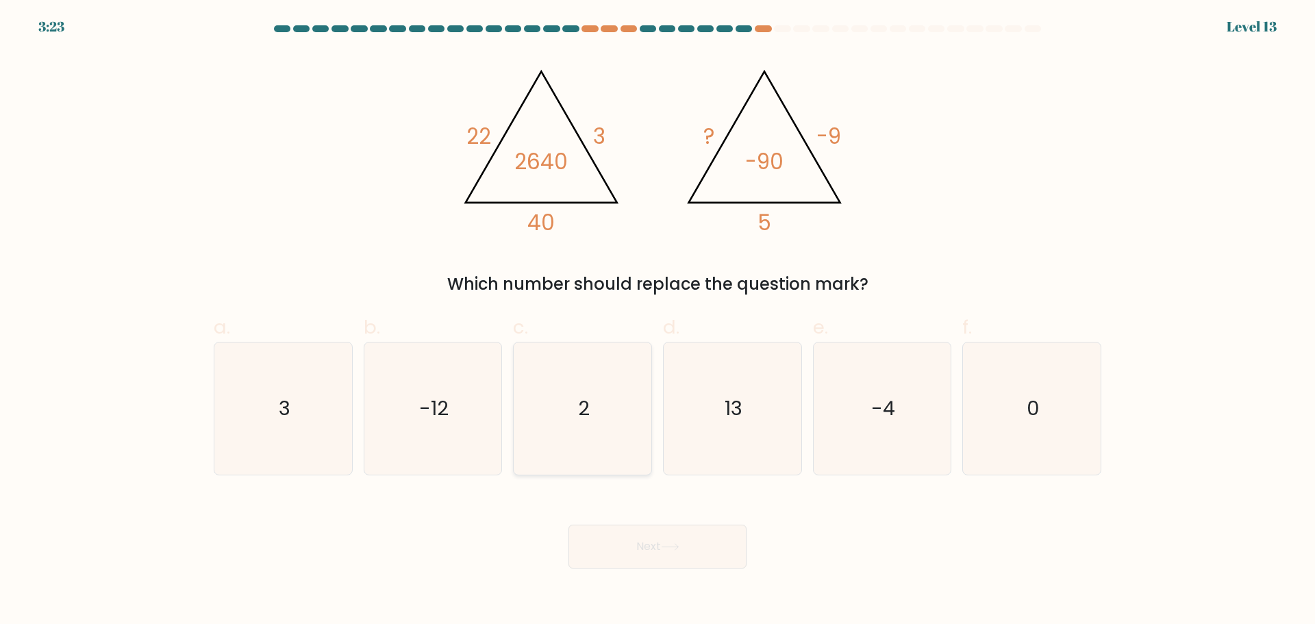
click at [601, 414] on icon "2" at bounding box center [582, 408] width 132 height 132
click at [657, 321] on input "c. 2" at bounding box center [657, 316] width 1 height 9
radio input "true"
click at [705, 544] on button "Next" at bounding box center [657, 546] width 178 height 44
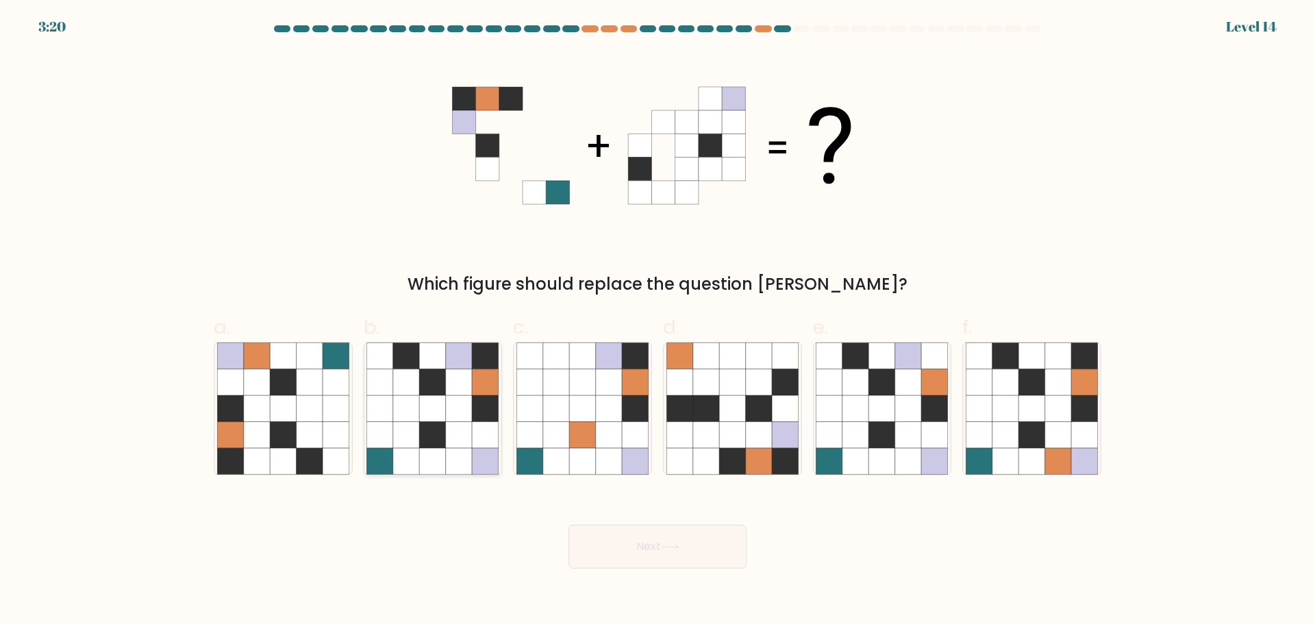
click at [455, 450] on icon at bounding box center [459, 461] width 26 height 26
click at [657, 321] on input "b." at bounding box center [657, 316] width 1 height 9
radio input "true"
click at [645, 553] on button "Next" at bounding box center [657, 546] width 178 height 44
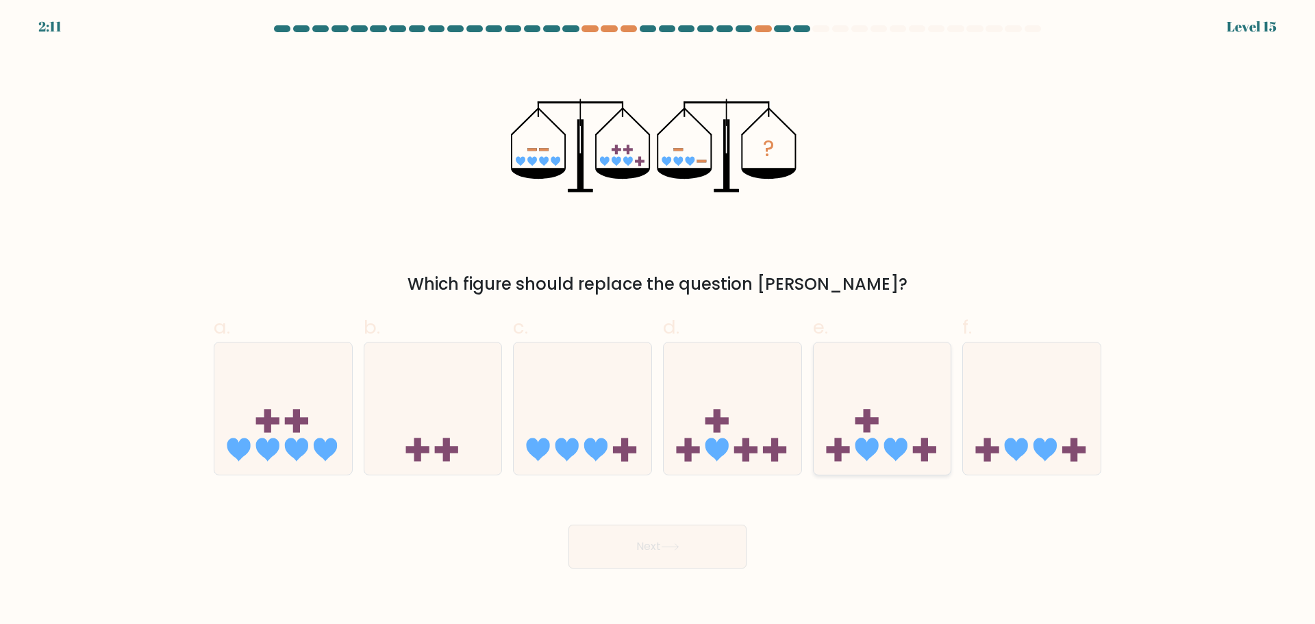
click at [885, 398] on icon at bounding box center [882, 408] width 138 height 114
click at [658, 321] on input "e." at bounding box center [657, 316] width 1 height 9
radio input "true"
click at [670, 544] on icon at bounding box center [670, 547] width 18 height 8
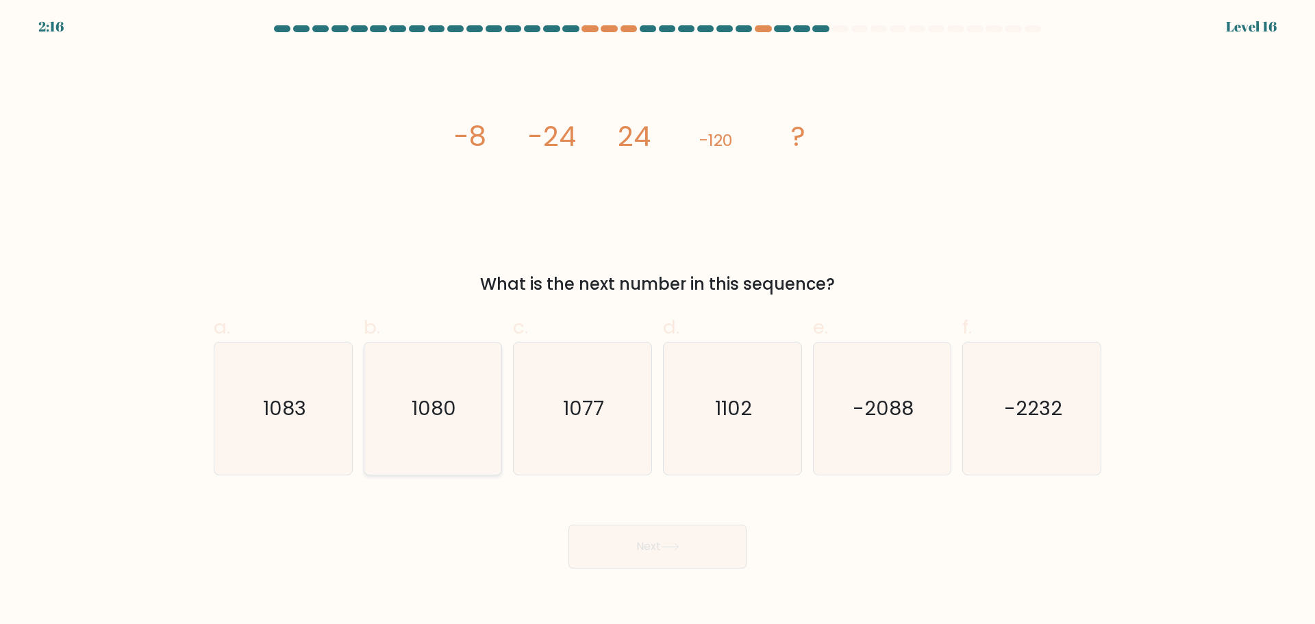
click at [457, 397] on icon "1080" at bounding box center [432, 408] width 132 height 132
click at [657, 321] on input "b. 1080" at bounding box center [657, 316] width 1 height 9
radio input "true"
click at [660, 547] on button "Next" at bounding box center [657, 546] width 178 height 44
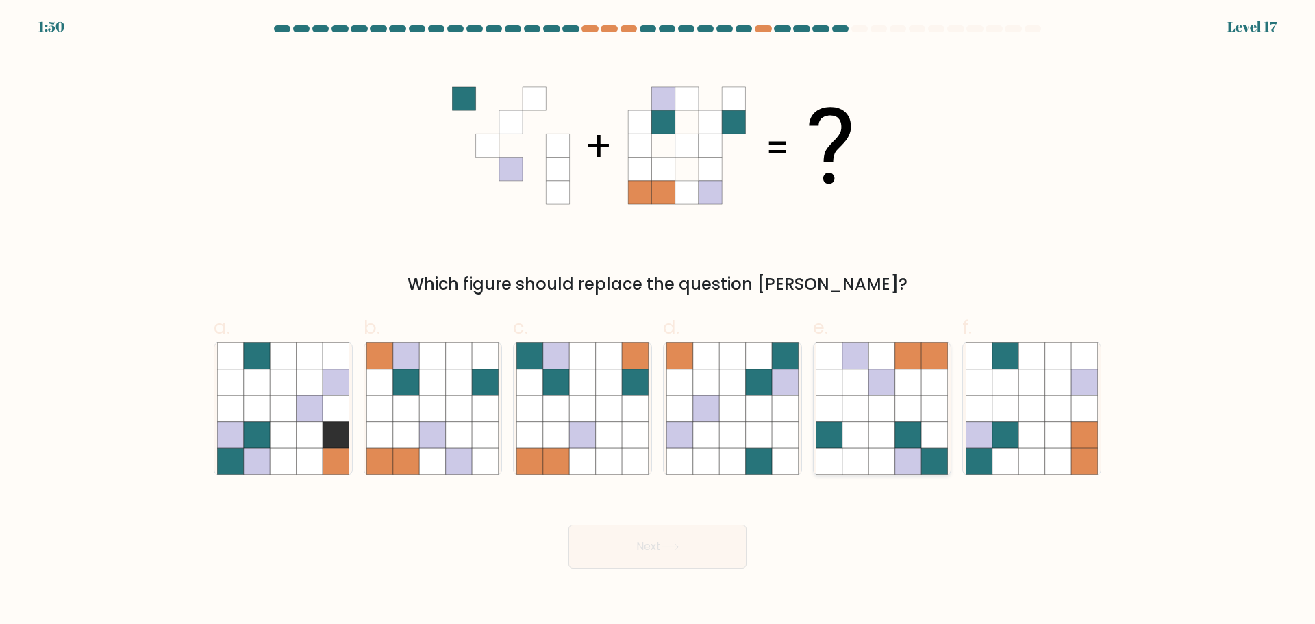
click at [927, 429] on icon at bounding box center [935, 434] width 26 height 26
click at [658, 321] on input "e." at bounding box center [657, 316] width 1 height 9
radio input "true"
click at [657, 556] on button "Next" at bounding box center [657, 546] width 178 height 44
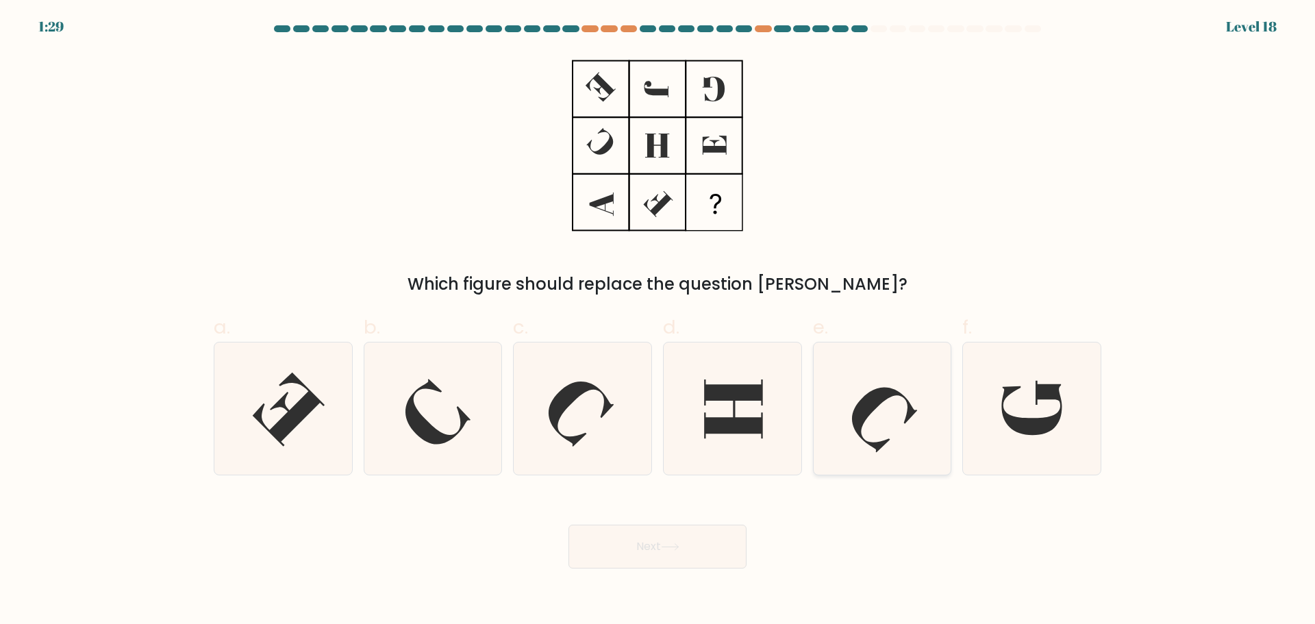
click at [880, 418] on icon at bounding box center [881, 408] width 132 height 132
click at [658, 321] on input "e." at bounding box center [657, 316] width 1 height 9
radio input "true"
click at [227, 409] on icon at bounding box center [283, 408] width 132 height 132
click at [657, 321] on input "a." at bounding box center [657, 316] width 1 height 9
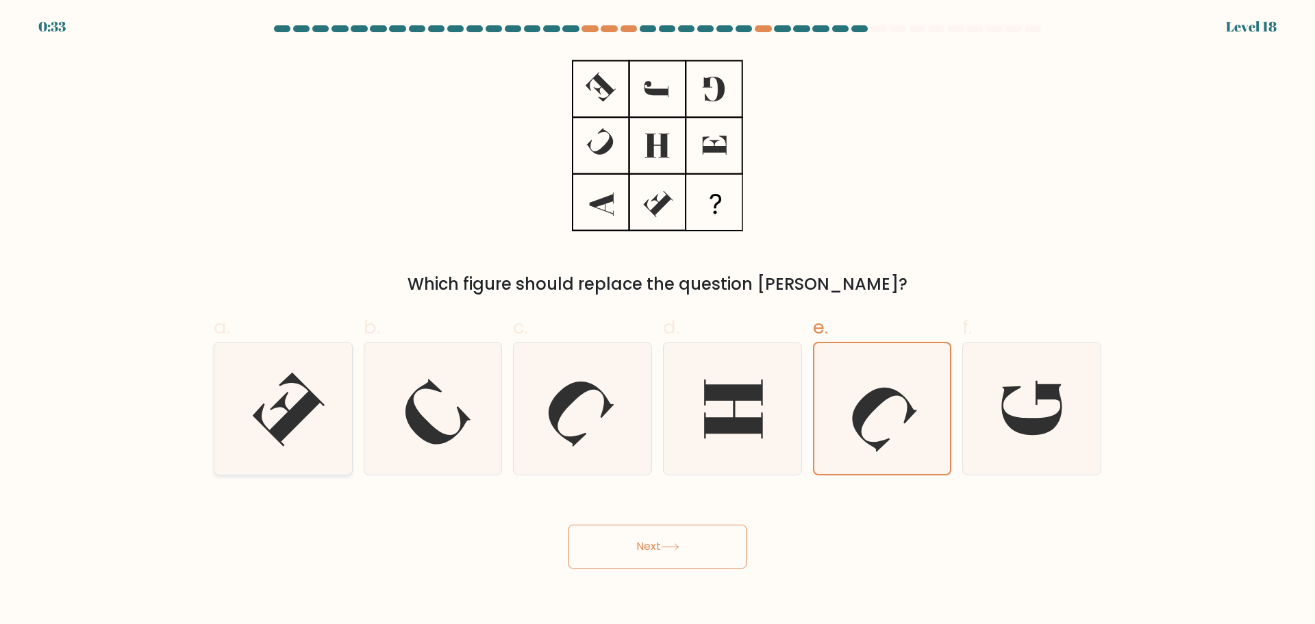
radio input "true"
click at [637, 563] on button "Next" at bounding box center [657, 546] width 178 height 44
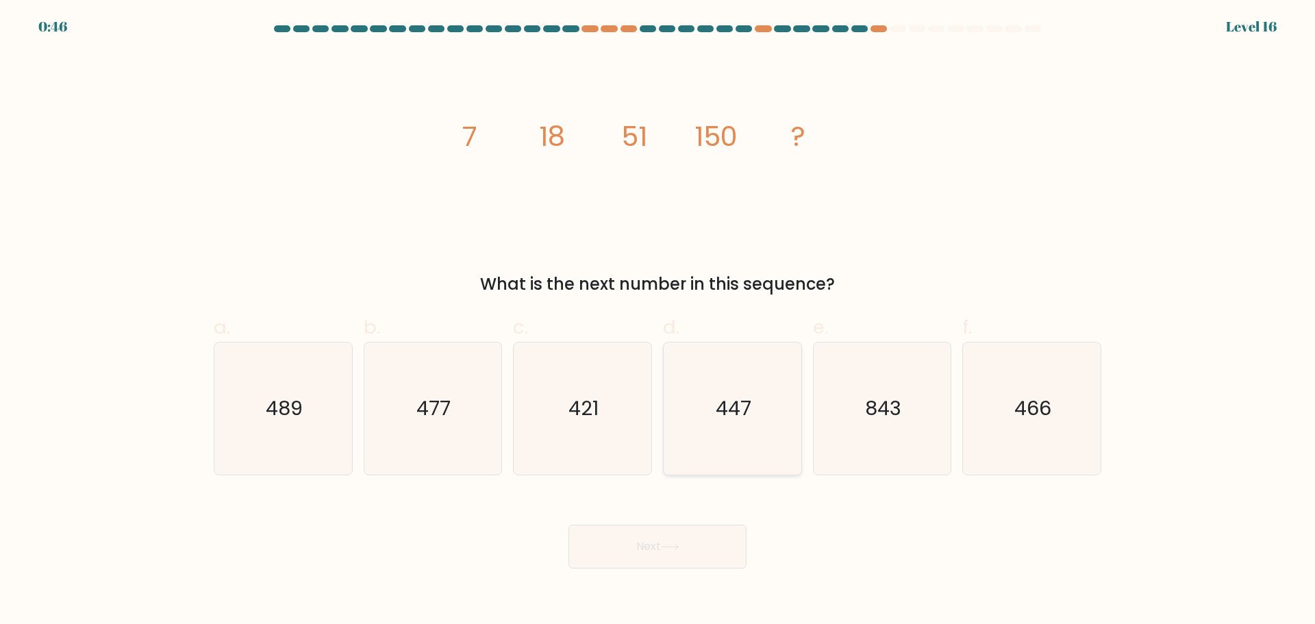
click at [761, 412] on icon "447" at bounding box center [732, 408] width 132 height 132
click at [658, 321] on input "d. 447" at bounding box center [657, 316] width 1 height 9
radio input "true"
click at [676, 556] on button "Next" at bounding box center [657, 546] width 178 height 44
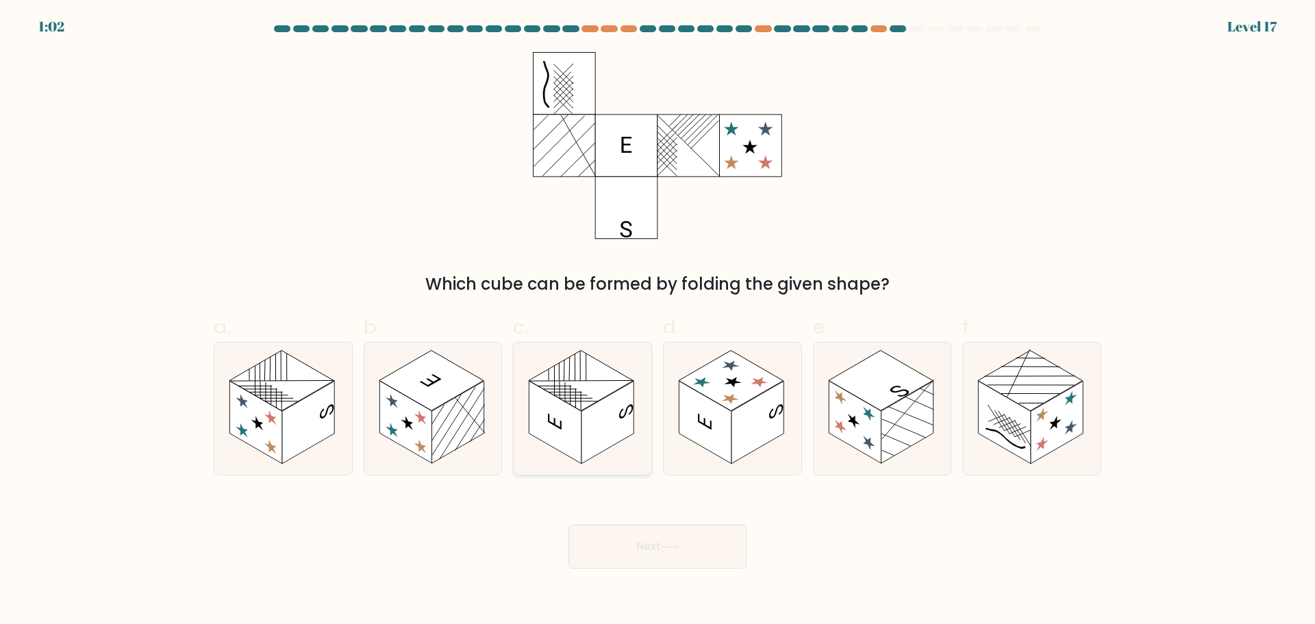
click at [596, 430] on rect at bounding box center [607, 422] width 52 height 83
click at [657, 321] on input "c." at bounding box center [657, 316] width 1 height 9
radio input "true"
click at [644, 554] on button "Next" at bounding box center [657, 546] width 178 height 44
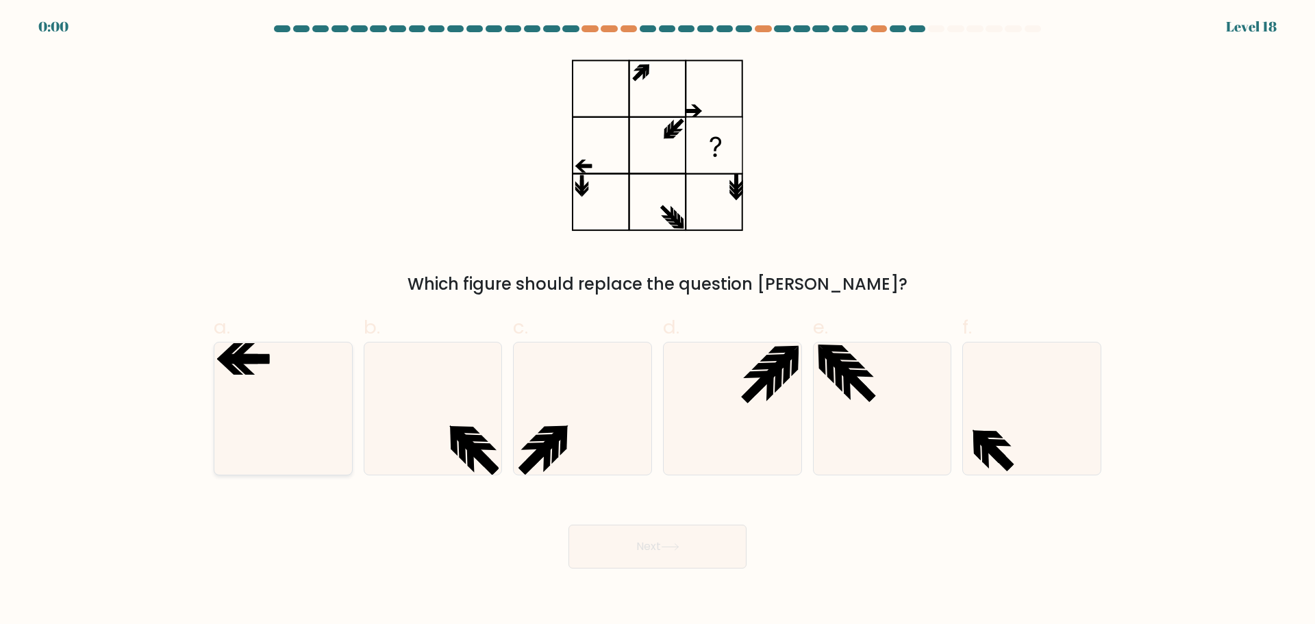
click at [276, 378] on icon at bounding box center [283, 408] width 132 height 132
click at [657, 321] on input "a." at bounding box center [657, 316] width 1 height 9
radio input "true"
click at [623, 563] on div "Next" at bounding box center [657, 530] width 904 height 77
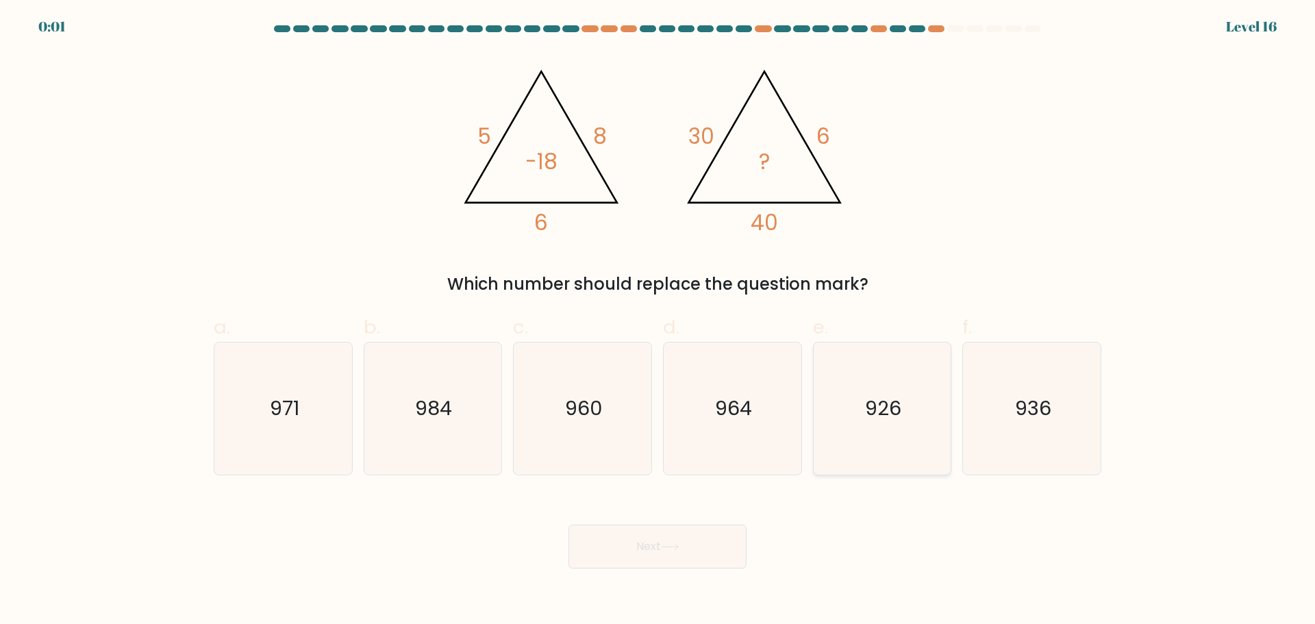
click at [908, 416] on icon "926" at bounding box center [881, 408] width 132 height 132
click at [658, 321] on input "e. 926" at bounding box center [657, 316] width 1 height 9
radio input "true"
click at [712, 545] on button "Next" at bounding box center [657, 546] width 178 height 44
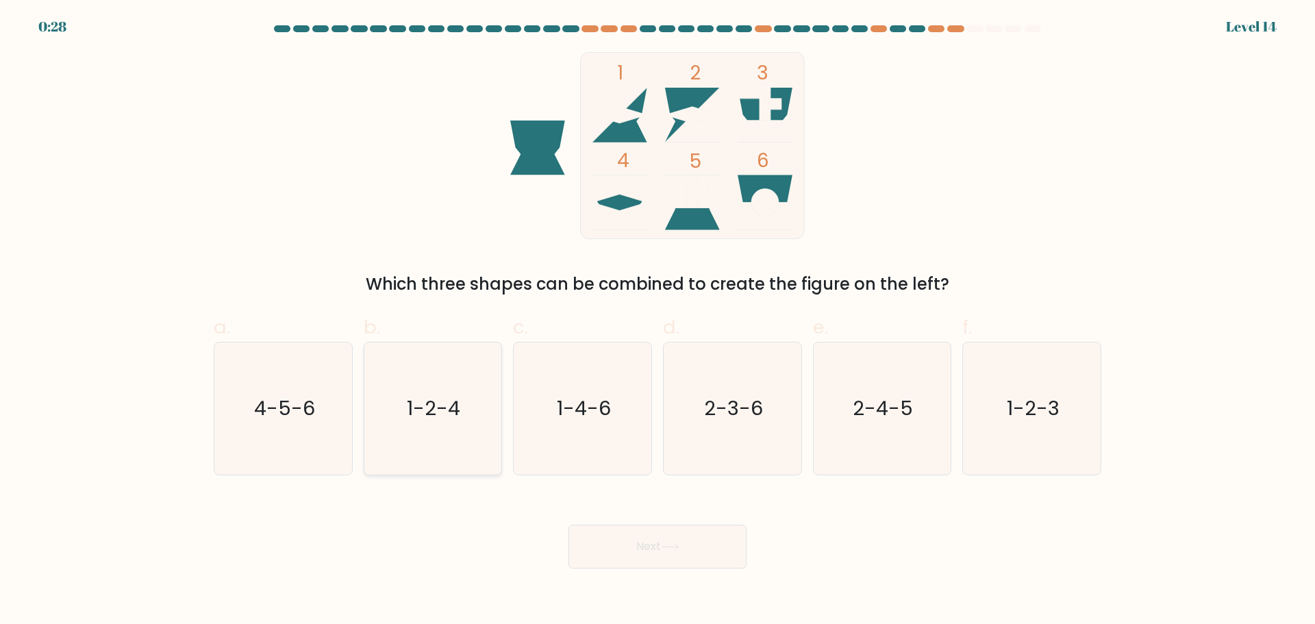
click at [465, 427] on icon "1-2-4" at bounding box center [432, 408] width 132 height 132
click at [657, 321] on input "b. 1-2-4" at bounding box center [657, 316] width 1 height 9
radio input "true"
click at [629, 550] on button "Next" at bounding box center [657, 546] width 178 height 44
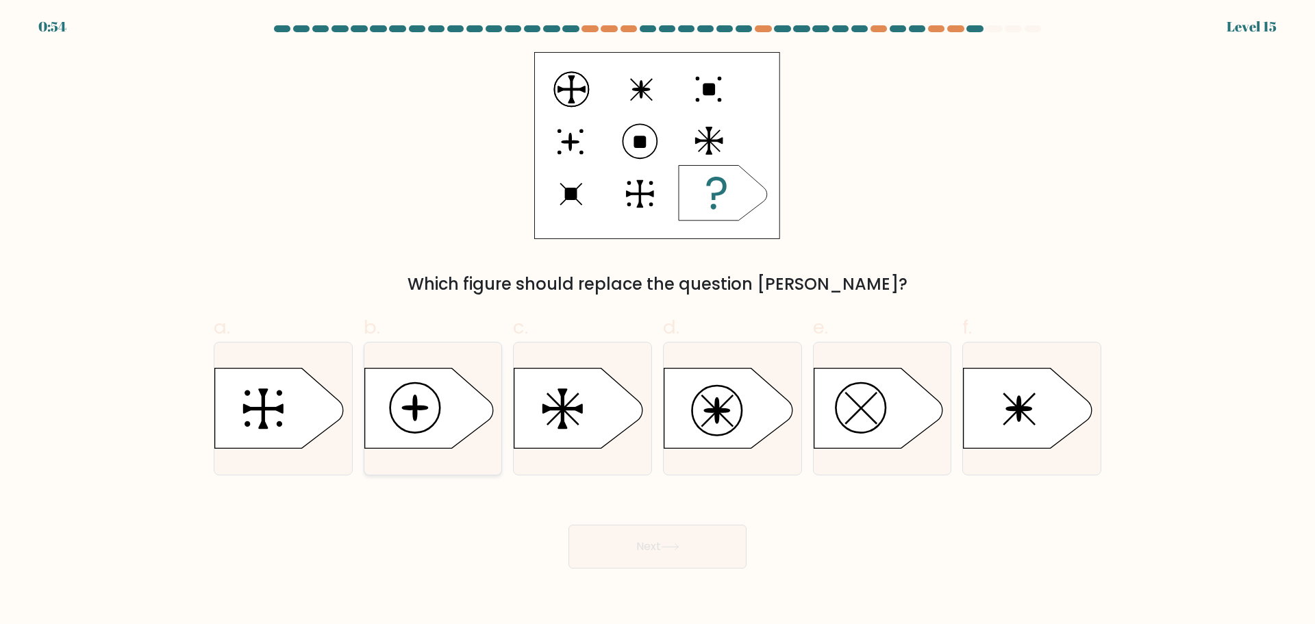
click at [446, 426] on icon at bounding box center [428, 408] width 129 height 80
click at [657, 321] on input "b." at bounding box center [657, 316] width 1 height 9
radio input "true"
click at [715, 539] on button "Next" at bounding box center [657, 546] width 178 height 44
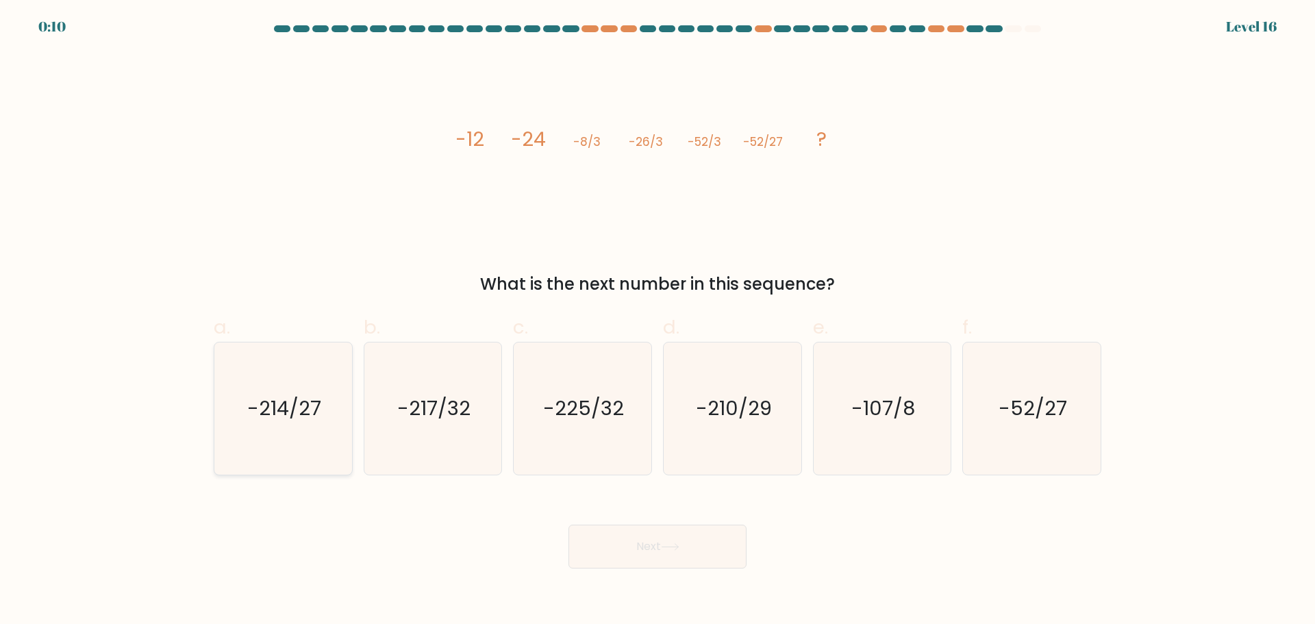
click at [259, 429] on icon "-214/27" at bounding box center [283, 408] width 132 height 132
click at [657, 321] on input "a. -214/27" at bounding box center [657, 316] width 1 height 9
radio input "true"
click at [698, 560] on button "Next" at bounding box center [657, 546] width 178 height 44
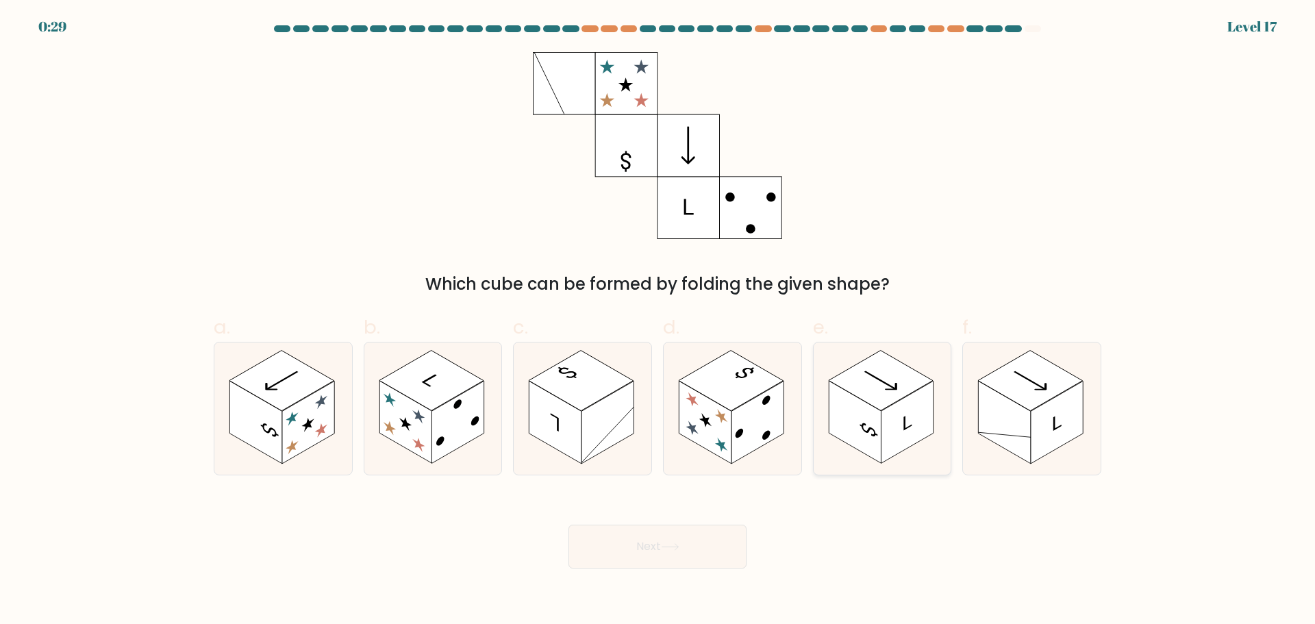
click at [888, 432] on rect at bounding box center [906, 422] width 52 height 83
click at [658, 321] on input "e." at bounding box center [657, 316] width 1 height 9
radio input "true"
click at [702, 565] on button "Next" at bounding box center [657, 546] width 178 height 44
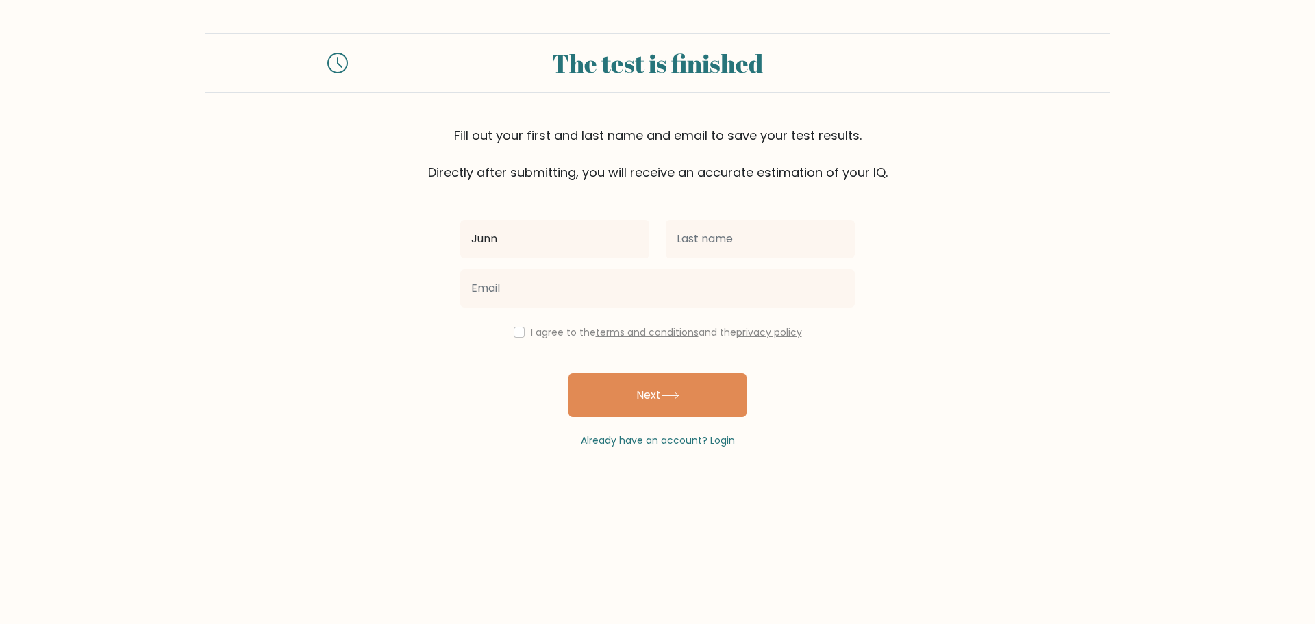
type input "Junn"
type input "[PERSON_NAME]"
click at [561, 239] on input "Junn" at bounding box center [554, 239] width 189 height 38
type input "Junnille"
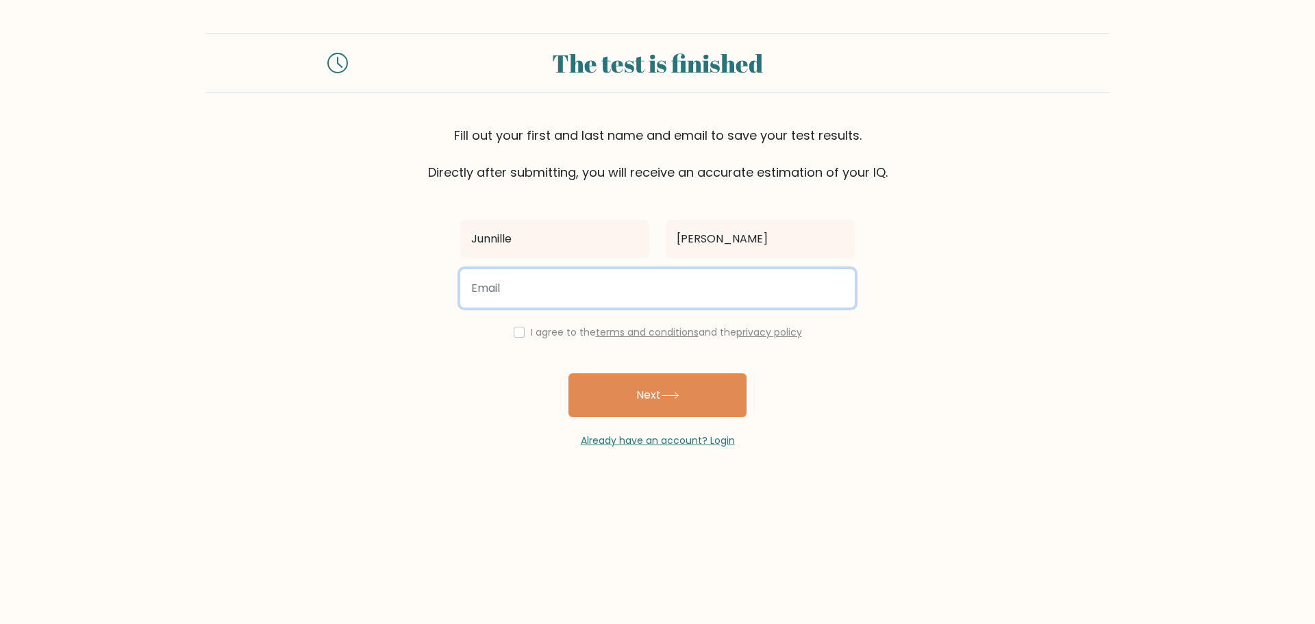
click at [526, 285] on input "email" at bounding box center [657, 288] width 394 height 38
type input "lacaponil1427@gmail.com"
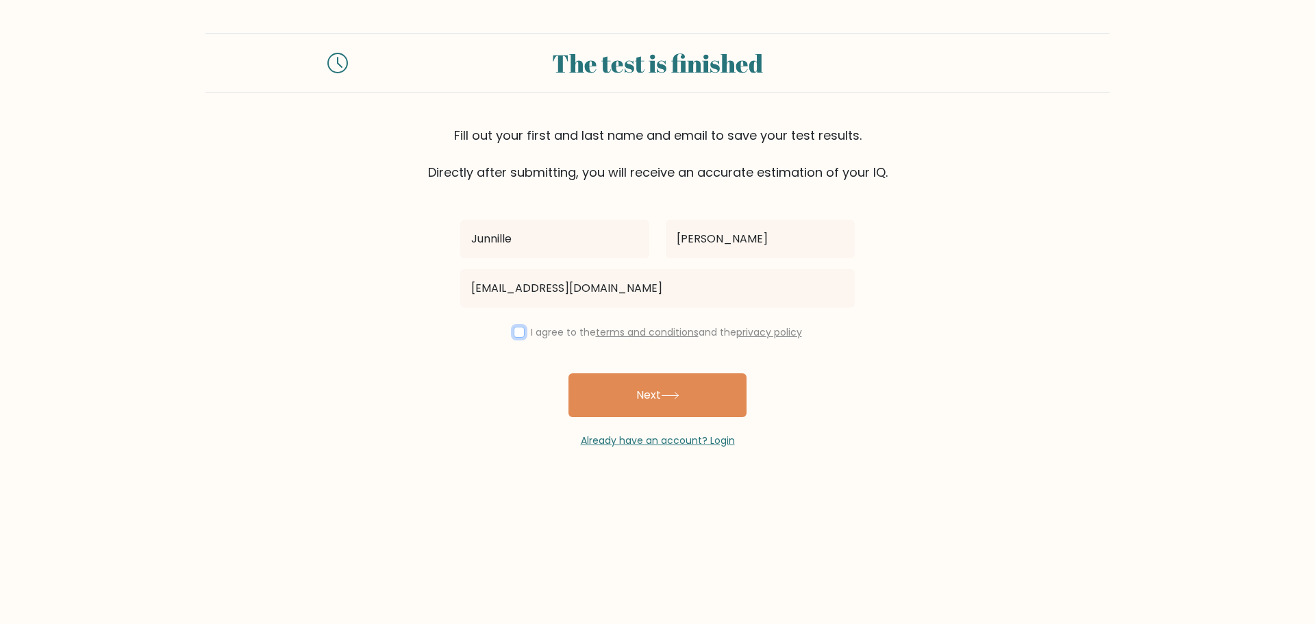
click at [522, 330] on input "checkbox" at bounding box center [518, 332] width 11 height 11
checkbox input "true"
click at [657, 406] on button "Next" at bounding box center [657, 395] width 178 height 44
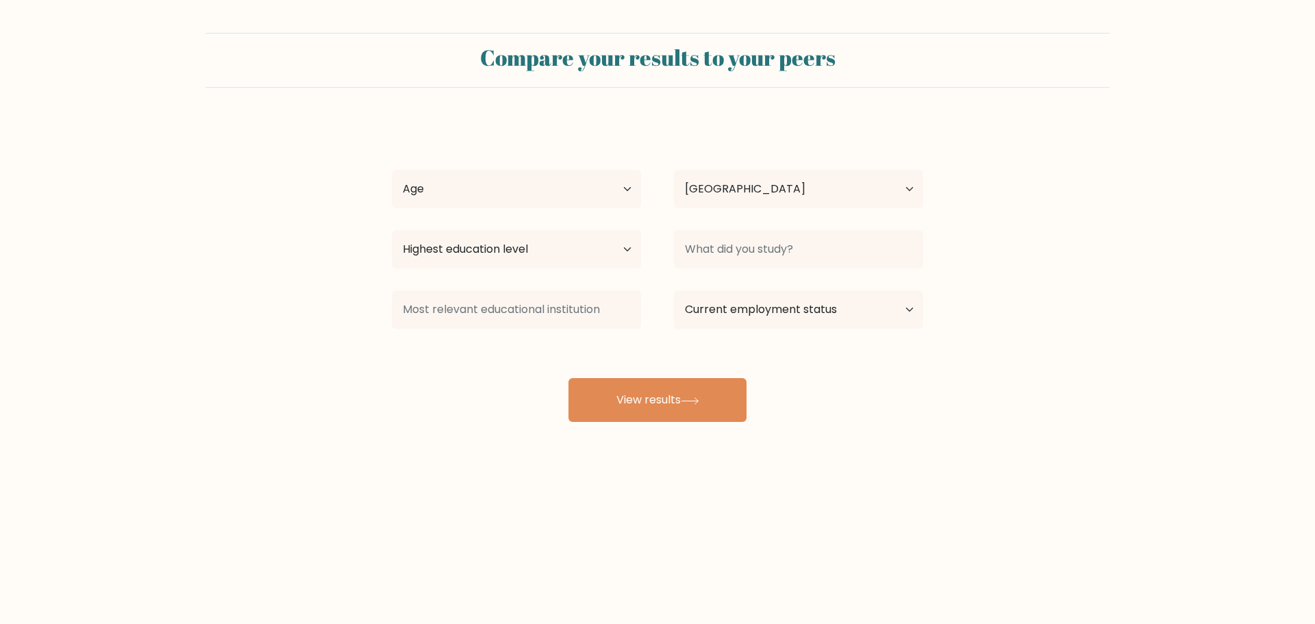
select select "PH"
click at [496, 174] on select "Age Under [DEMOGRAPHIC_DATA] [DEMOGRAPHIC_DATA] [DEMOGRAPHIC_DATA] [DEMOGRAPHIC…" at bounding box center [516, 189] width 249 height 38
select select "18_24"
click at [392, 170] on select "Age Under [DEMOGRAPHIC_DATA] [DEMOGRAPHIC_DATA] [DEMOGRAPHIC_DATA] [DEMOGRAPHIC…" at bounding box center [516, 189] width 249 height 38
click at [589, 244] on select "Highest education level No schooling Primary Lower Secondary Upper Secondary Oc…" at bounding box center [516, 249] width 249 height 38
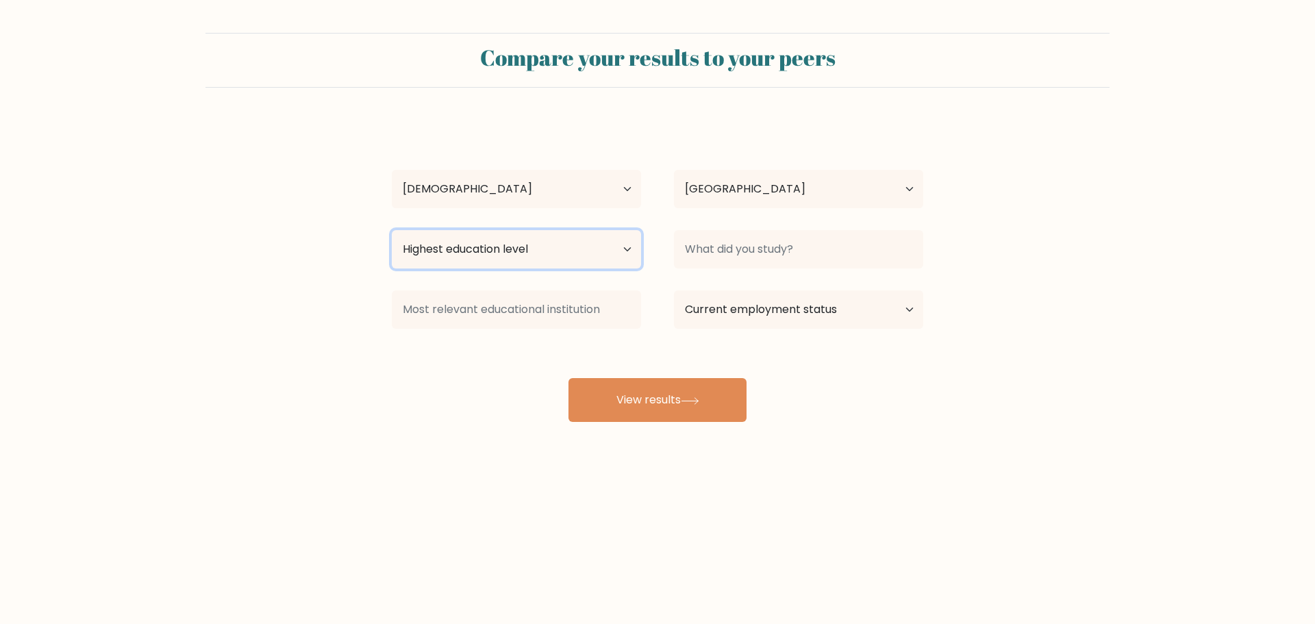
select select "upper_secondary"
click at [392, 230] on select "Highest education level No schooling Primary Lower Secondary Upper Secondary Oc…" at bounding box center [516, 249] width 249 height 38
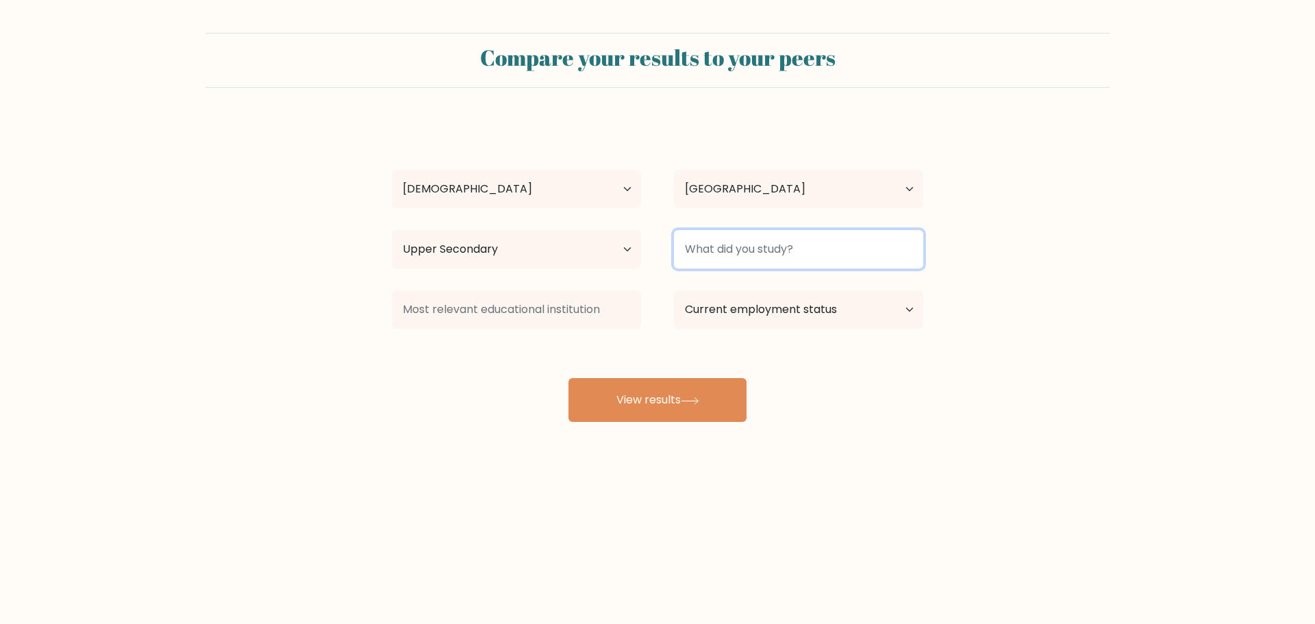
click at [803, 241] on input at bounding box center [798, 249] width 249 height 38
type input "STEM Strand"
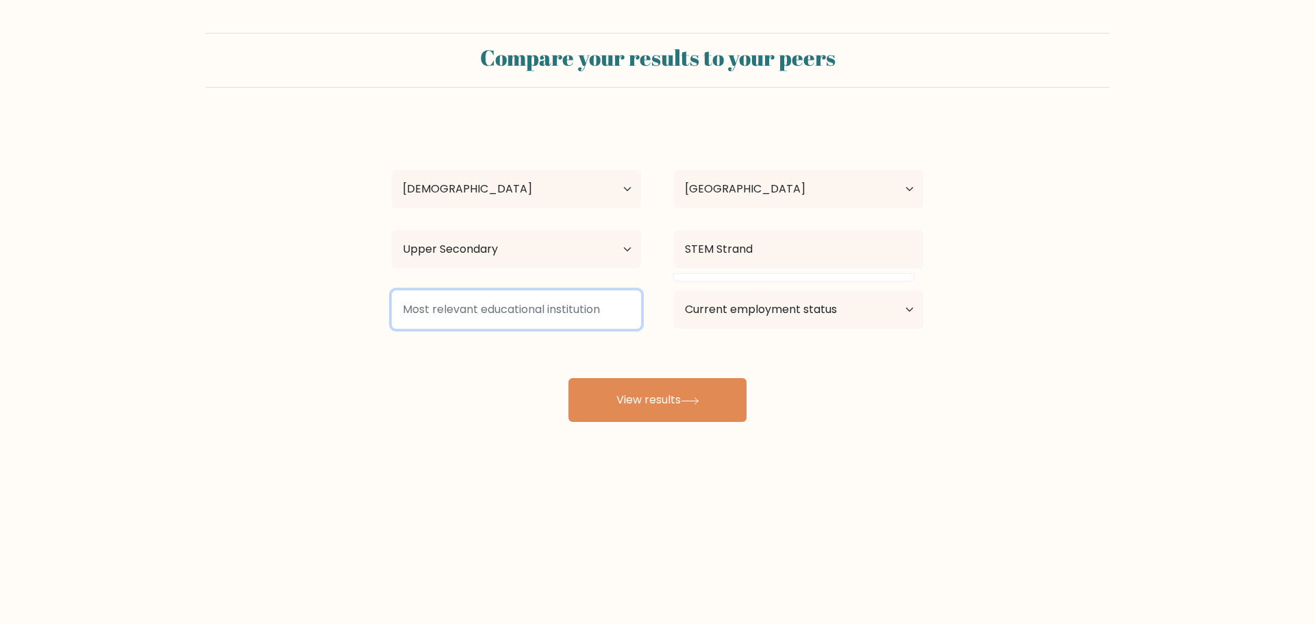
click at [598, 329] on input at bounding box center [516, 309] width 249 height 38
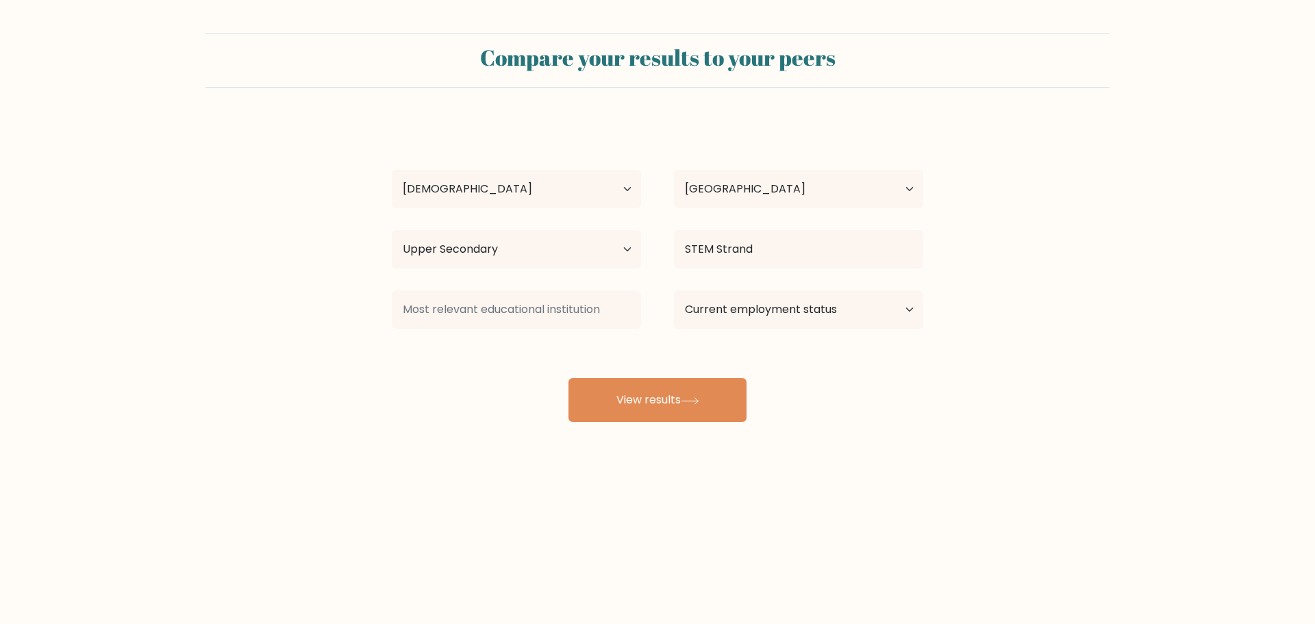
click at [1065, 351] on form "Compare your results to your peers Junnille [PERSON_NAME] Age Under [DEMOGRAPHI…" at bounding box center [657, 227] width 1315 height 389
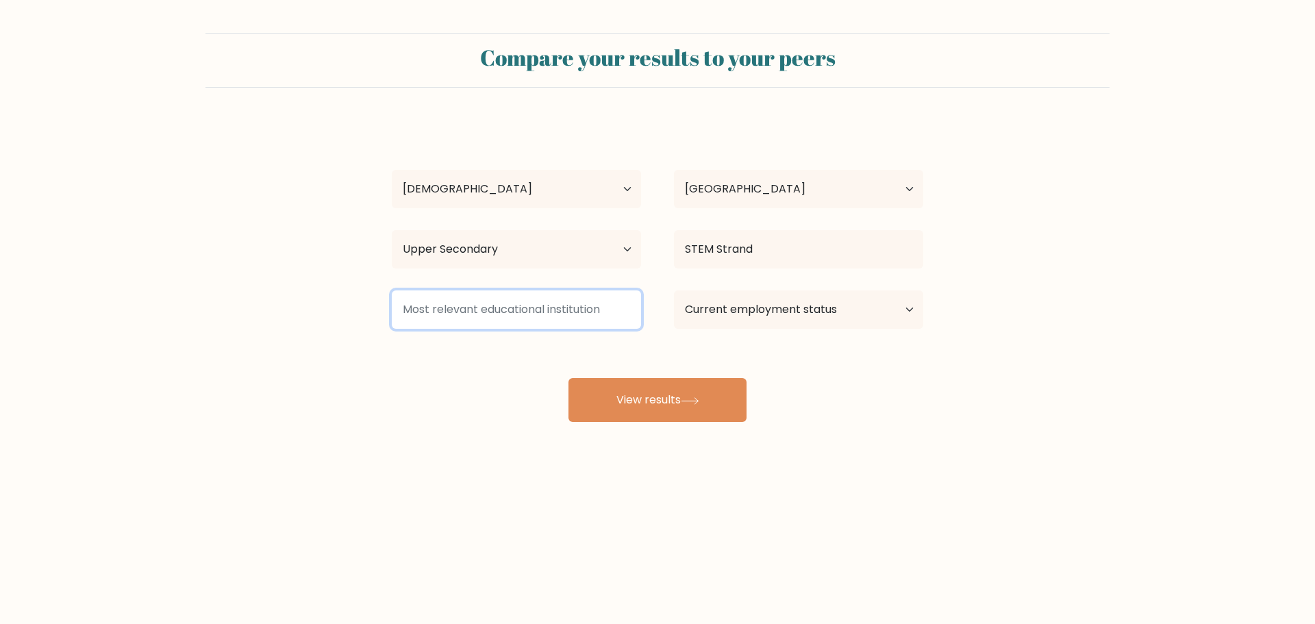
click at [550, 311] on input at bounding box center [516, 309] width 249 height 38
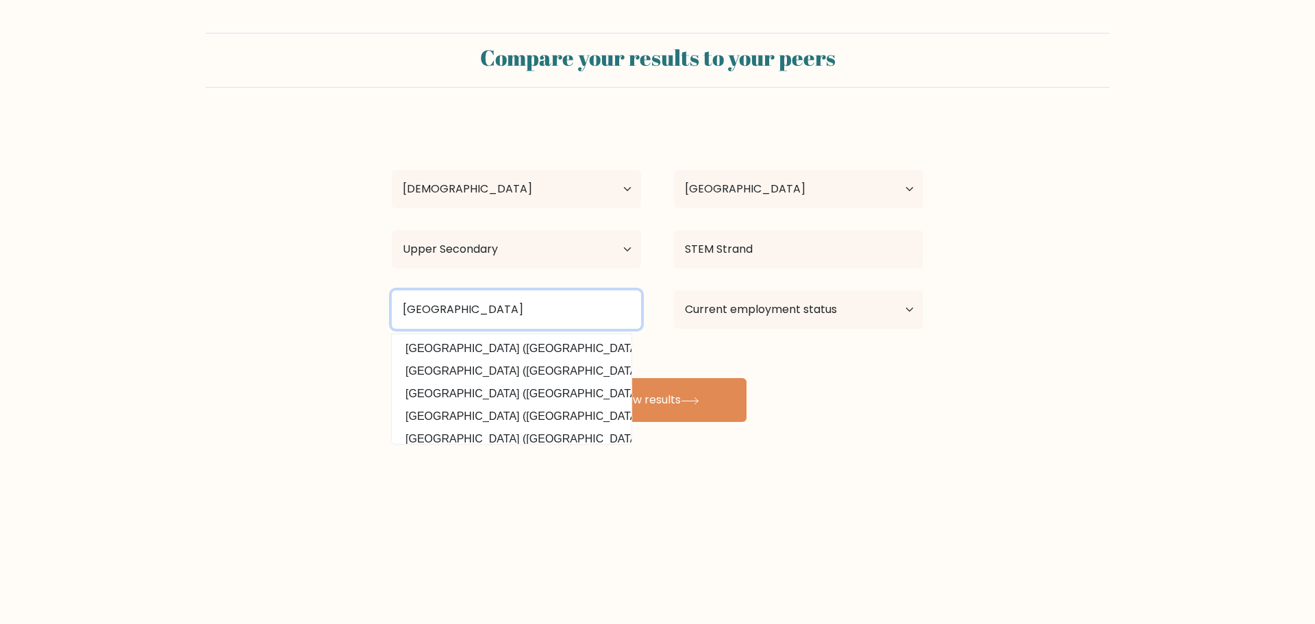
click at [574, 315] on input "[GEOGRAPHIC_DATA]" at bounding box center [516, 309] width 249 height 38
type input "[GEOGRAPHIC_DATA]"
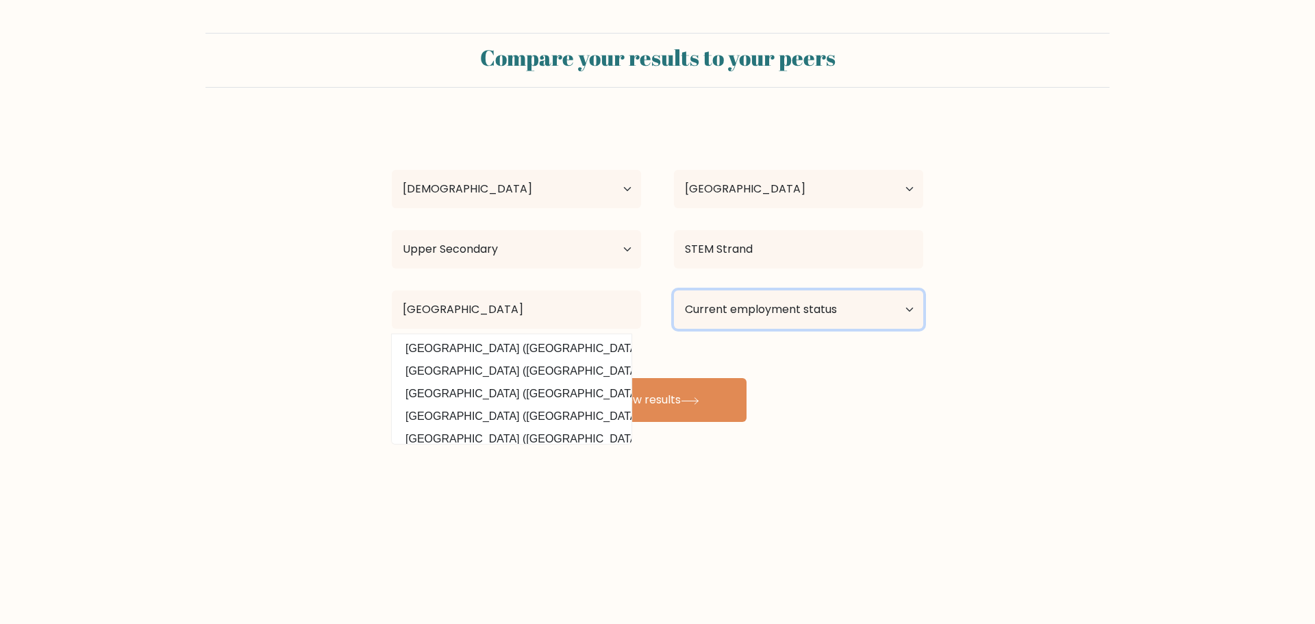
click at [846, 320] on select "Current employment status Employed Student Retired Other / prefer not to answer" at bounding box center [798, 309] width 249 height 38
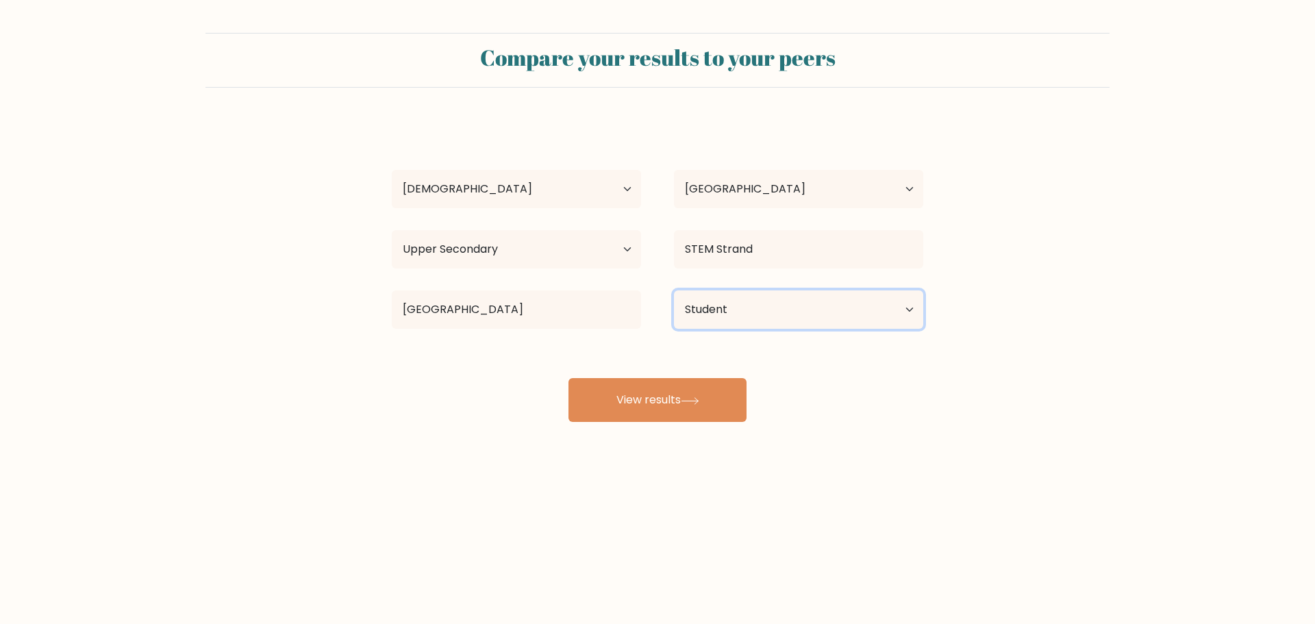
click at [674, 290] on select "Current employment status Employed Student Retired Other / prefer not to answer" at bounding box center [798, 309] width 249 height 38
drag, startPoint x: 839, startPoint y: 303, endPoint x: 839, endPoint y: 310, distance: 7.6
click at [839, 303] on select "Current employment status Employed Student Retired Other / prefer not to answer" at bounding box center [798, 309] width 249 height 38
drag, startPoint x: 796, startPoint y: 307, endPoint x: 796, endPoint y: 324, distance: 17.1
click at [796, 307] on select "Current employment status Employed Student Retired Other / prefer not to answer" at bounding box center [798, 309] width 249 height 38
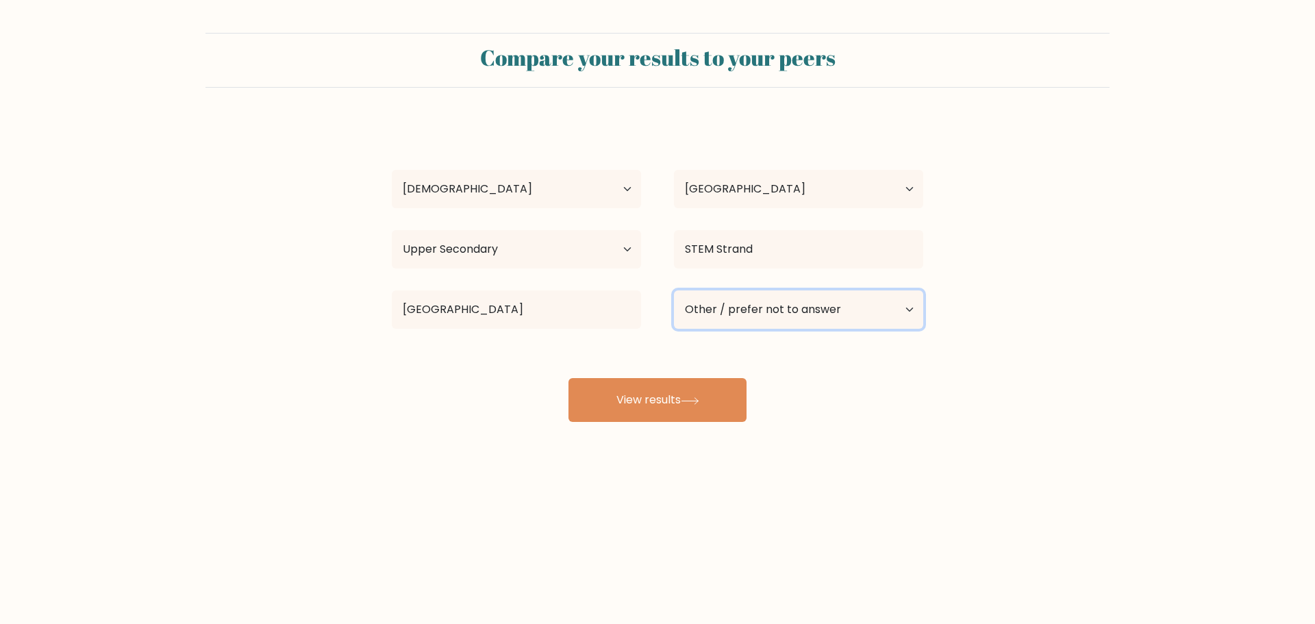
click at [674, 290] on select "Current employment status Employed Student Retired Other / prefer not to answer" at bounding box center [798, 309] width 249 height 38
click at [800, 314] on select "Current employment status Employed Student Retired Other / prefer not to answer" at bounding box center [798, 309] width 249 height 38
select select "student"
click at [674, 290] on select "Current employment status Employed Student Retired Other / prefer not to answer" at bounding box center [798, 309] width 249 height 38
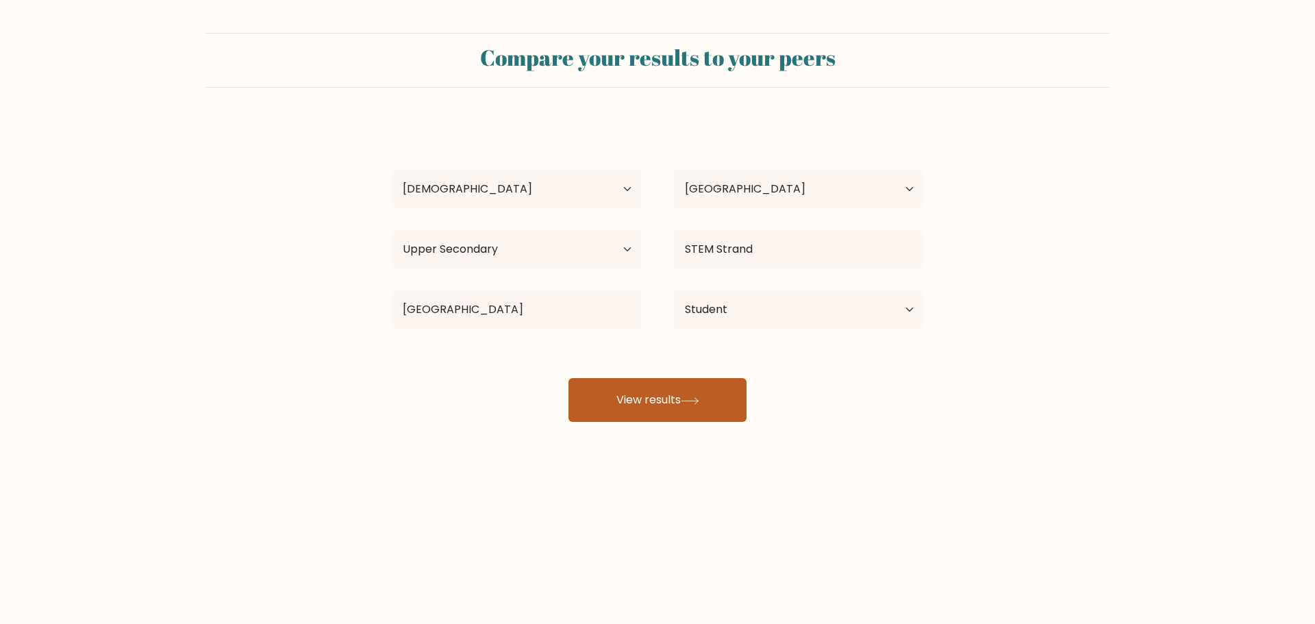
click at [667, 394] on button "View results" at bounding box center [657, 400] width 178 height 44
